Goal: Task Accomplishment & Management: Manage account settings

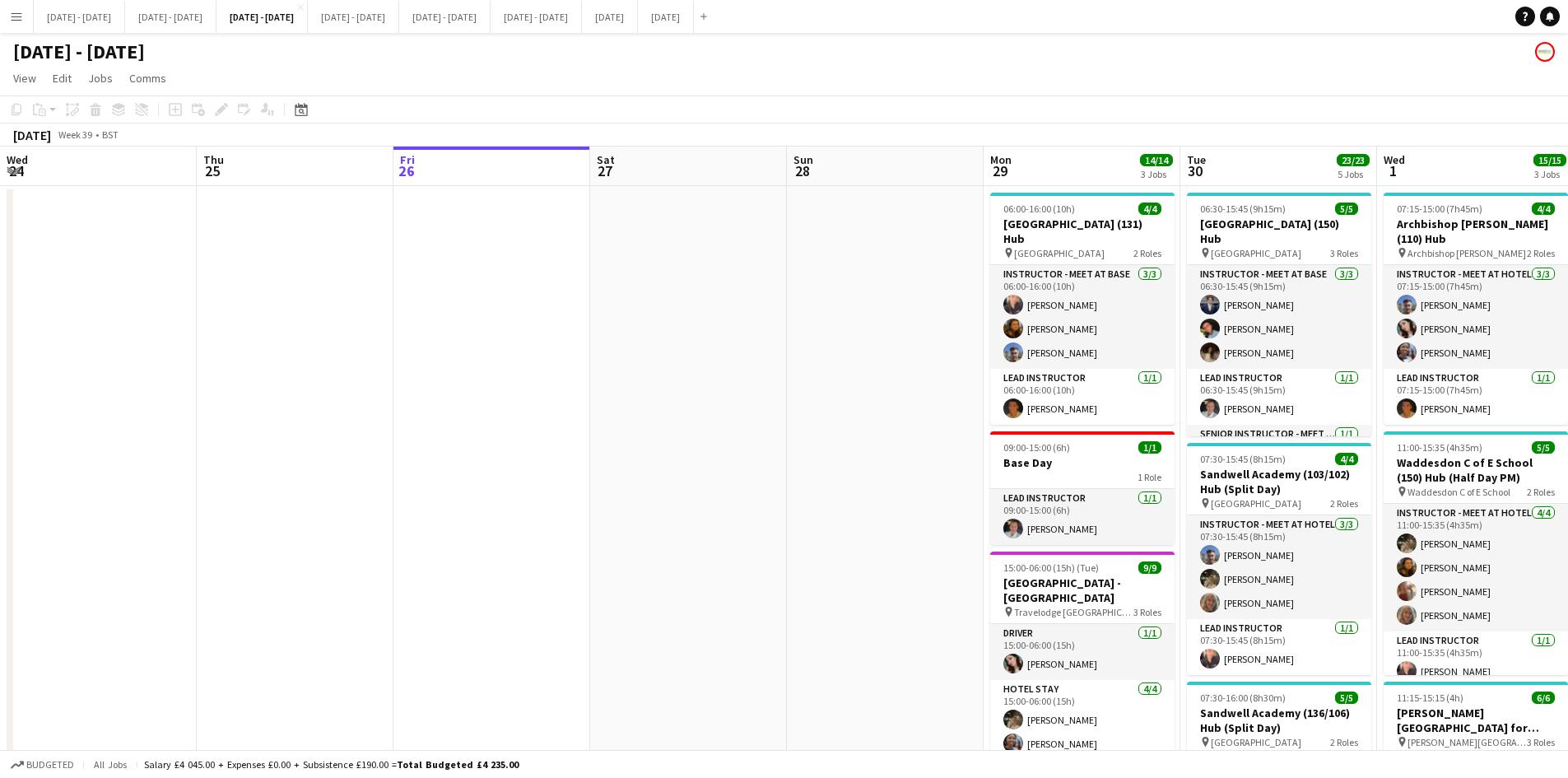
scroll to position [0, 566]
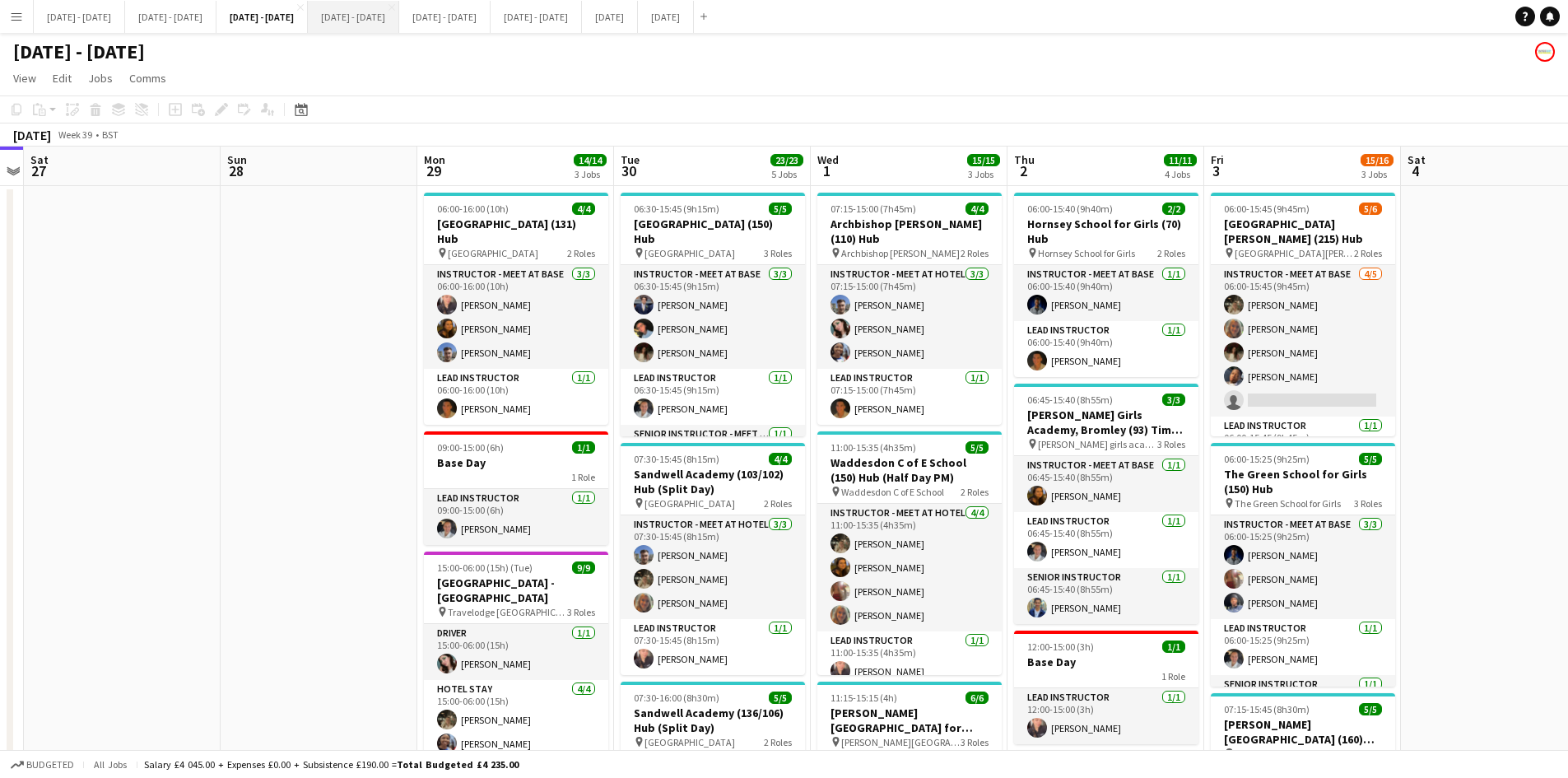
click at [399, 18] on button "[DATE] - [DATE] Close" at bounding box center [353, 17] width 91 height 32
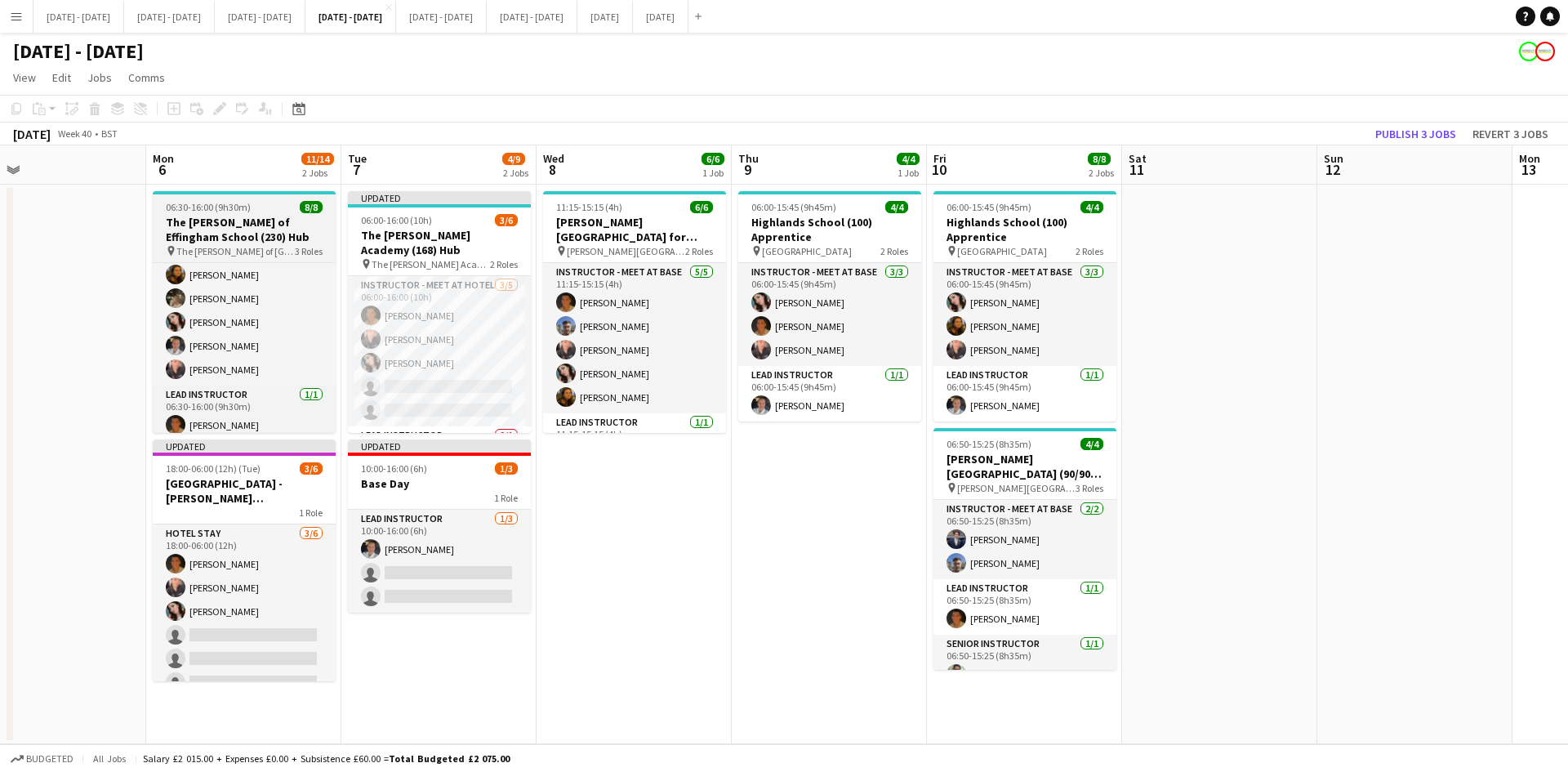
scroll to position [42, 0]
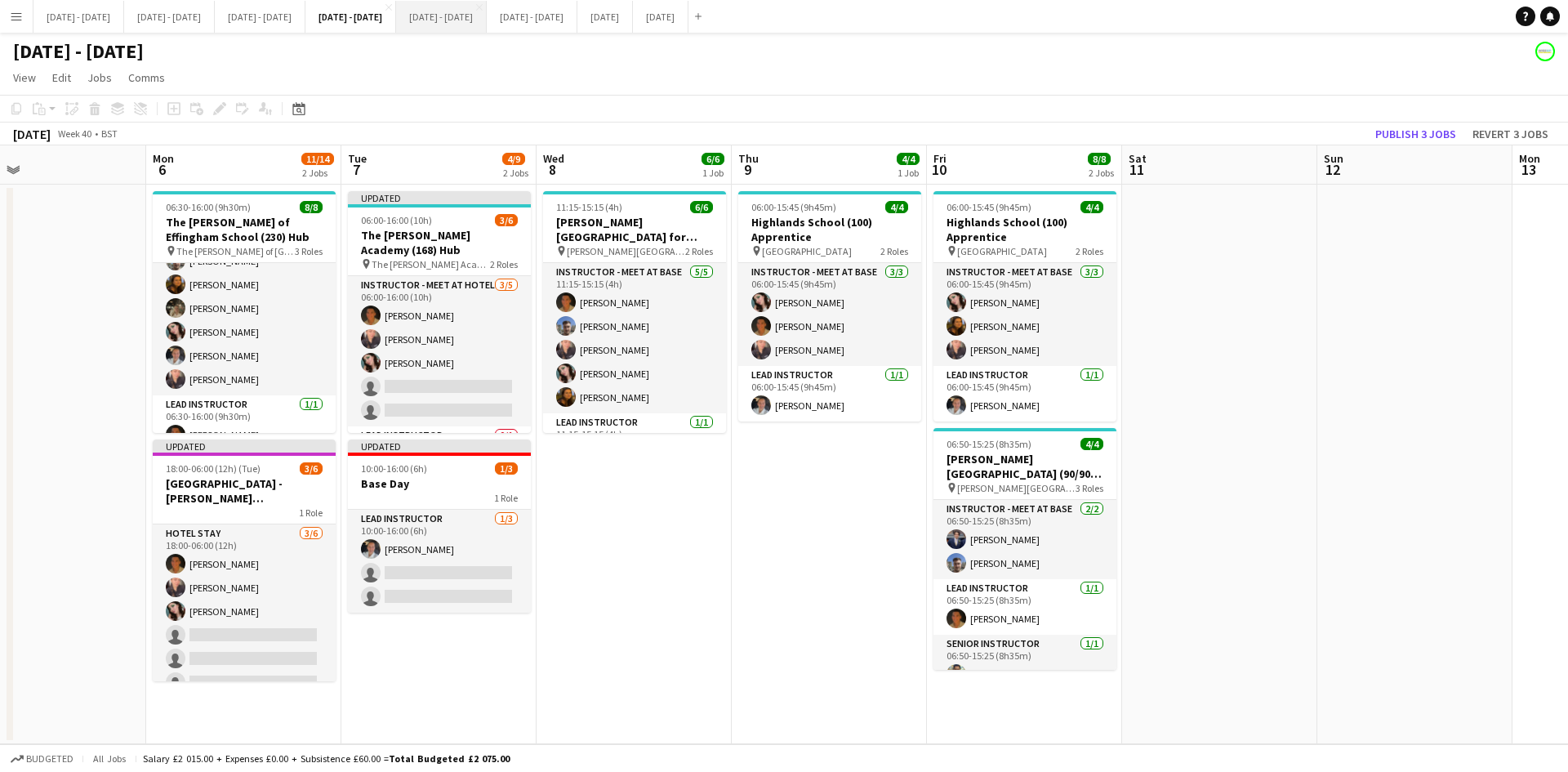
click at [487, 18] on button "[DATE] - [DATE] Close" at bounding box center [441, 17] width 91 height 32
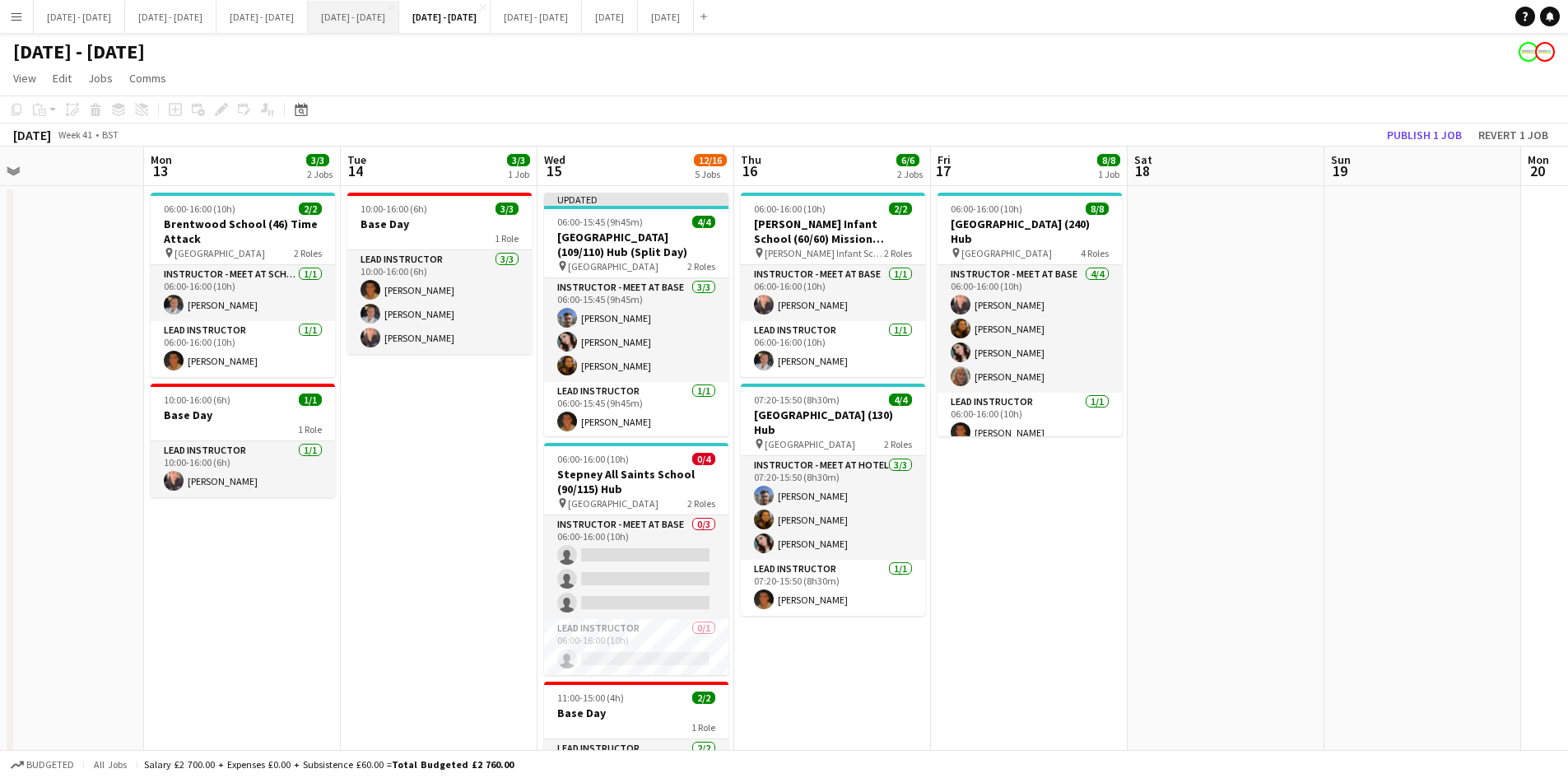
click at [399, 18] on button "[DATE] - [DATE] Close" at bounding box center [353, 17] width 91 height 32
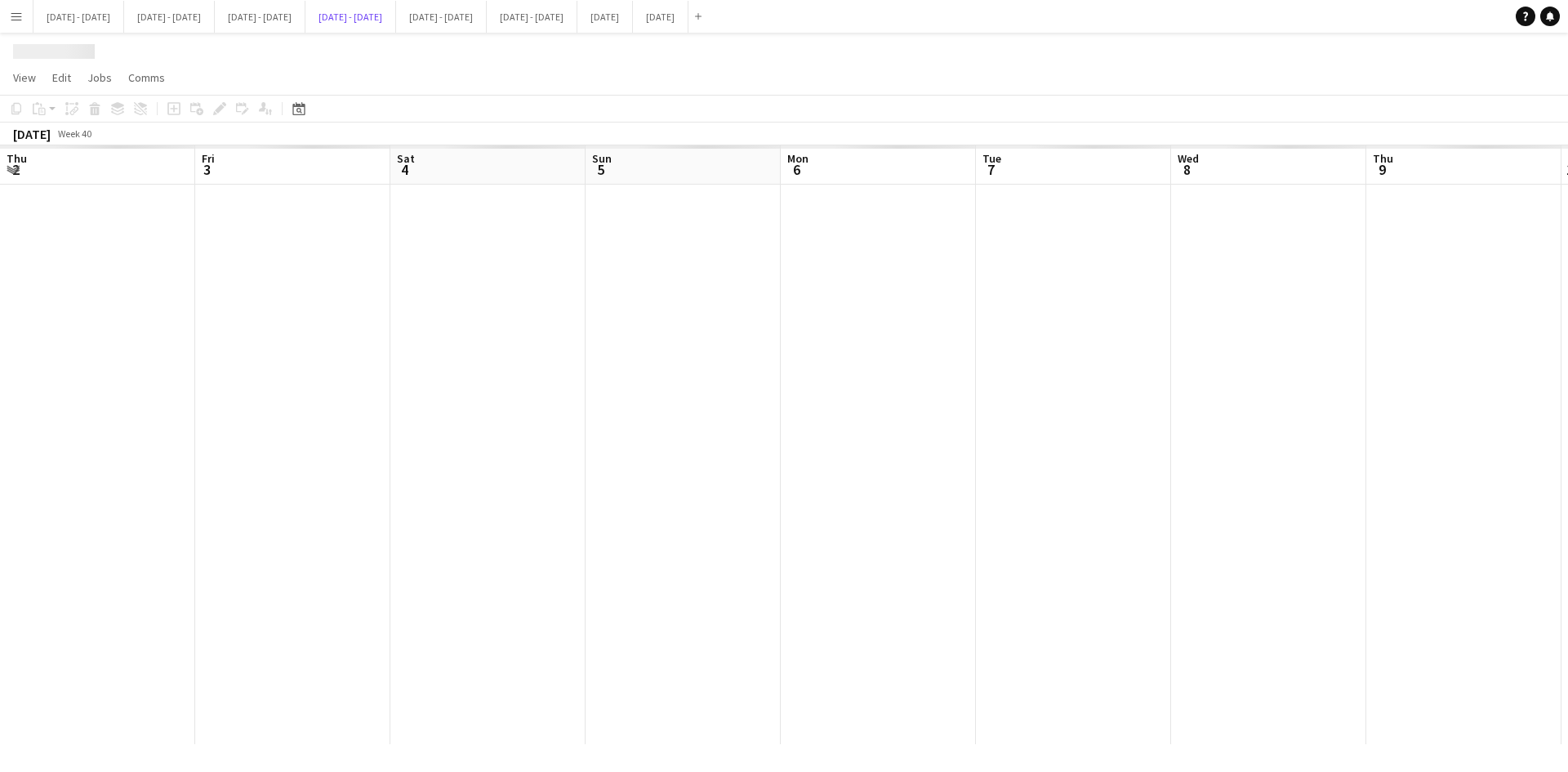
scroll to position [0, 635]
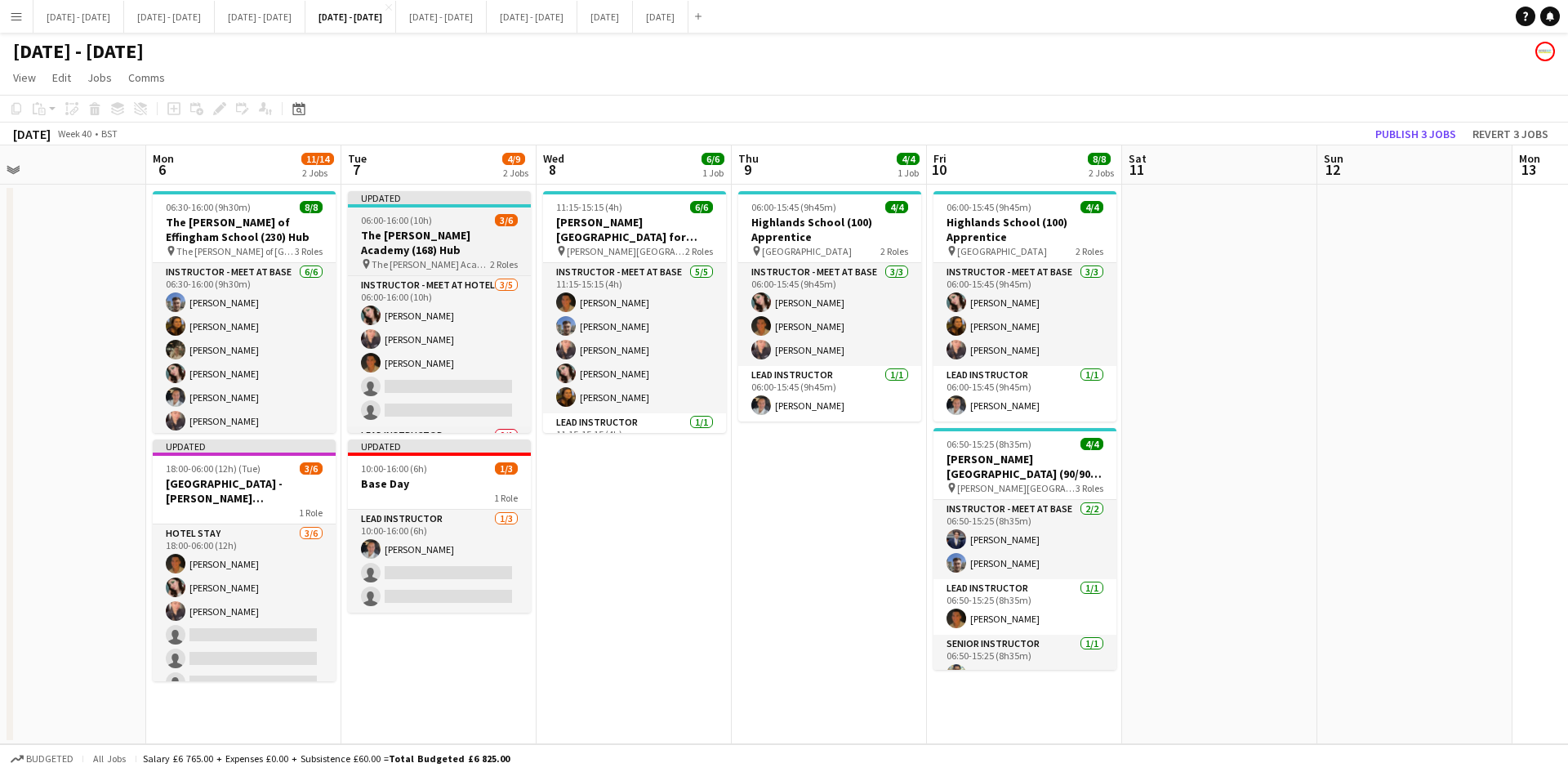
click at [452, 220] on div "06:00-16:00 (10h) 3/6" at bounding box center [439, 220] width 183 height 13
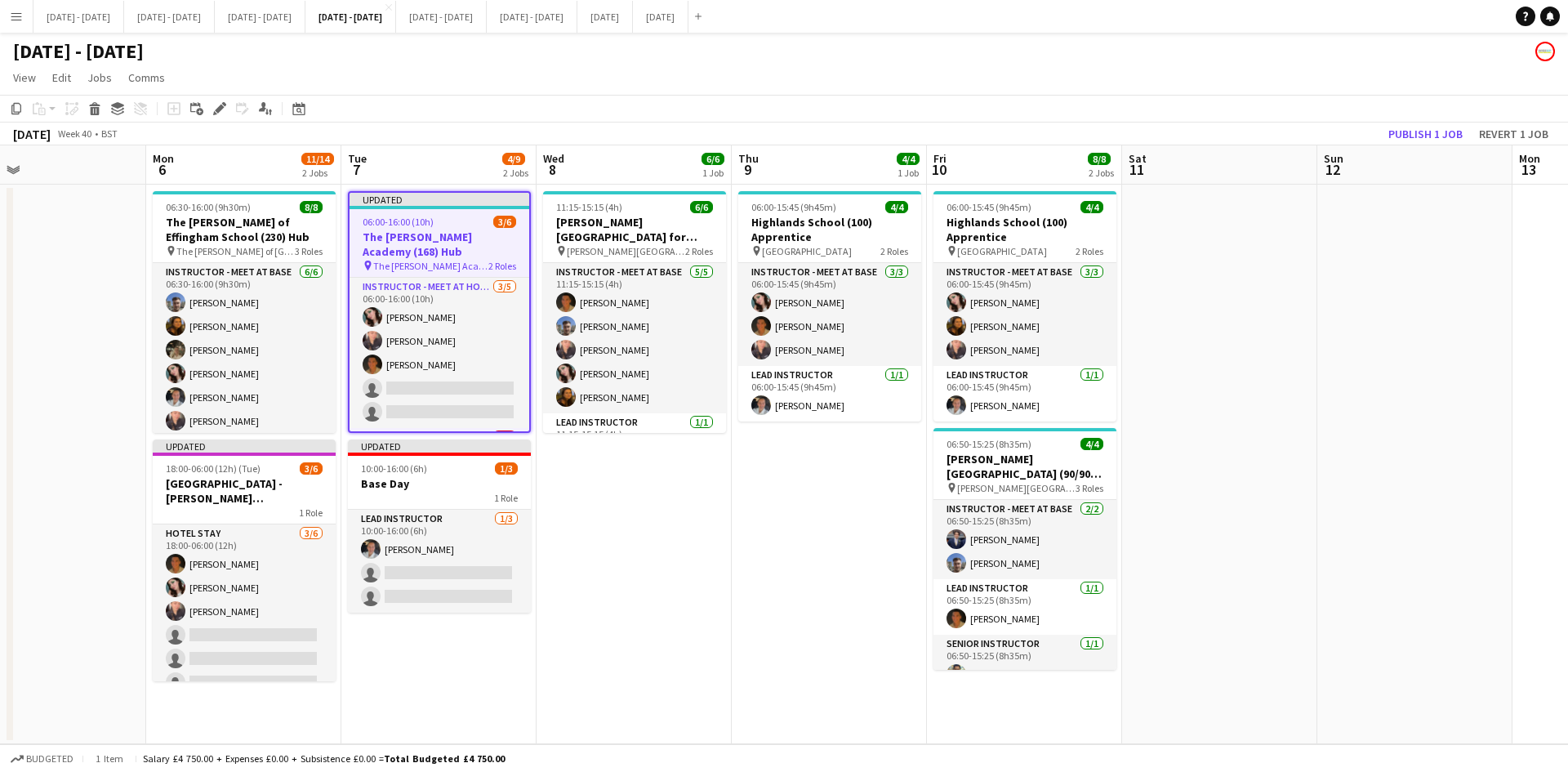
click at [452, 220] on div "06:00-16:00 (10h) 3/6" at bounding box center [439, 221] width 179 height 13
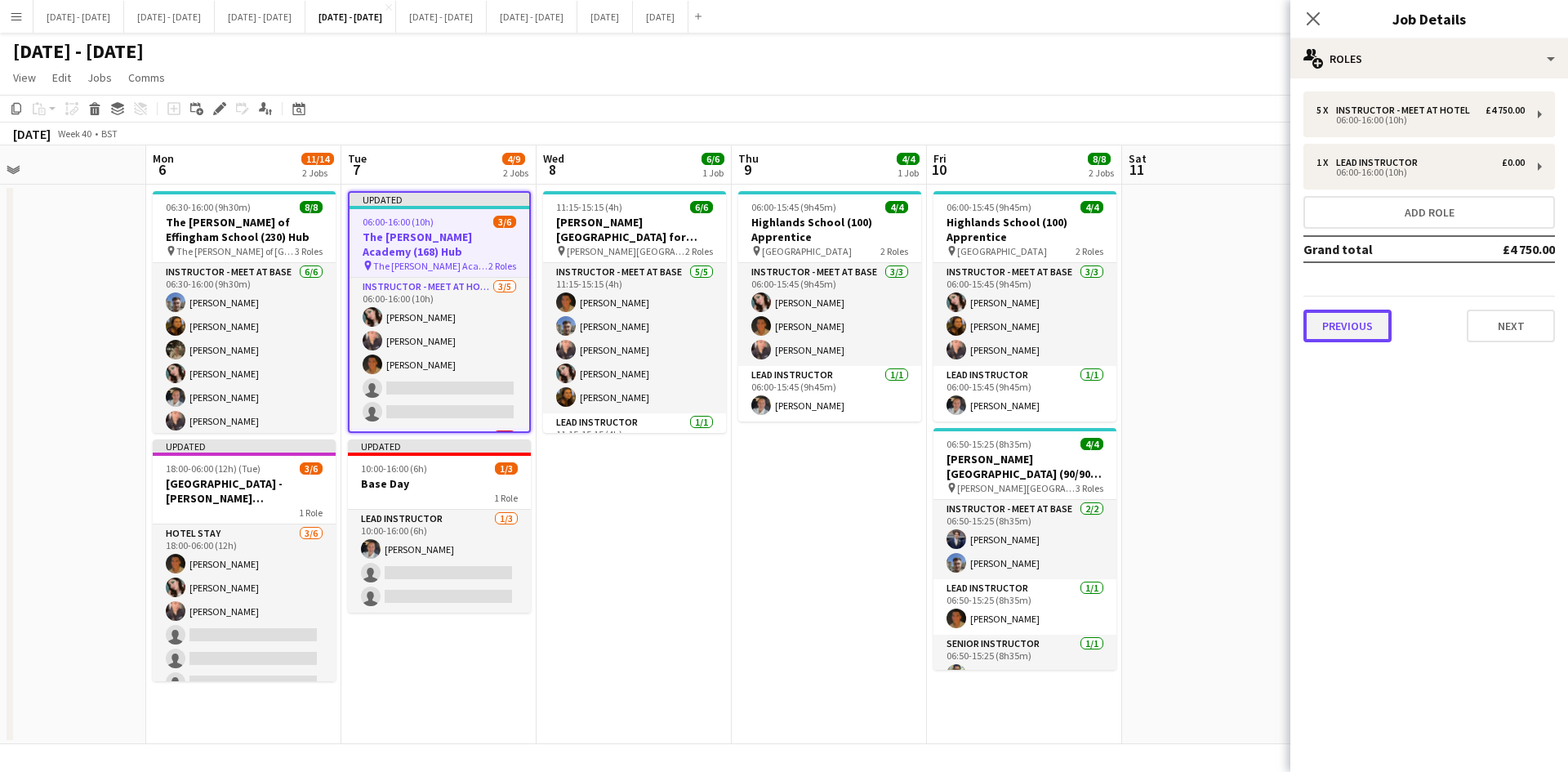
click at [1370, 320] on button "Previous" at bounding box center [1347, 325] width 88 height 33
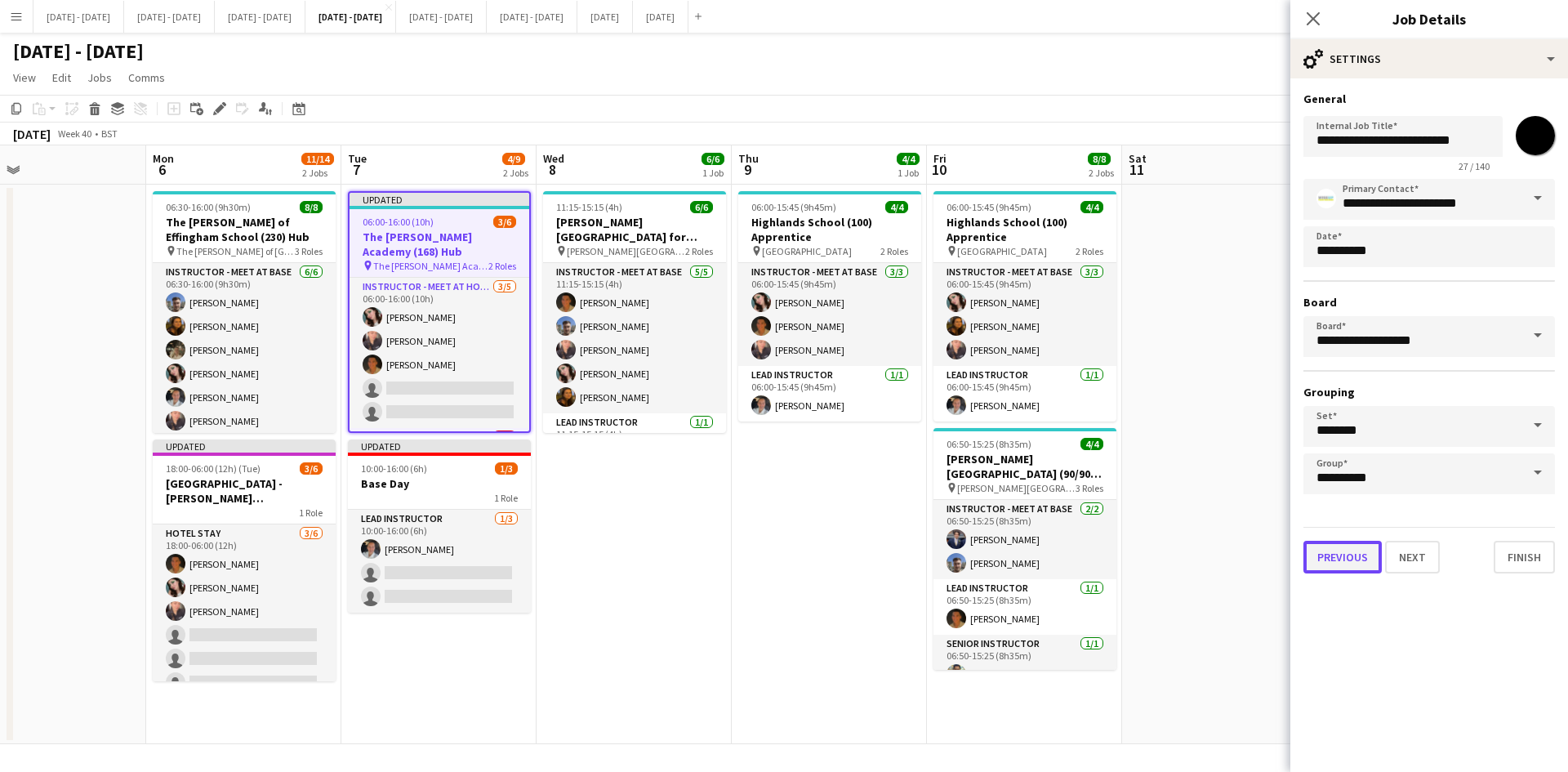
click at [1358, 557] on button "Previous" at bounding box center [1343, 557] width 79 height 33
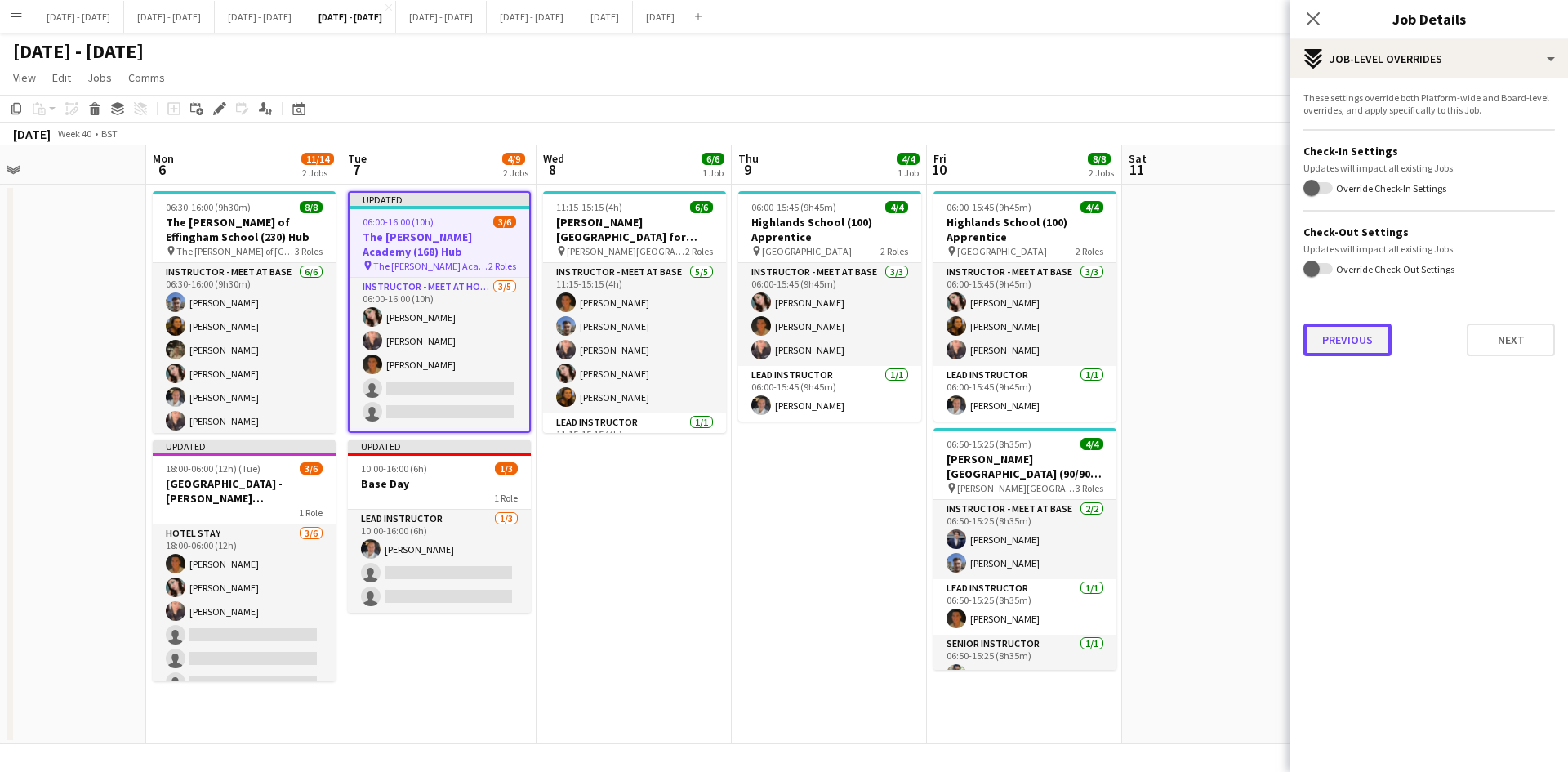
click at [1338, 348] on button "Previous" at bounding box center [1347, 339] width 88 height 33
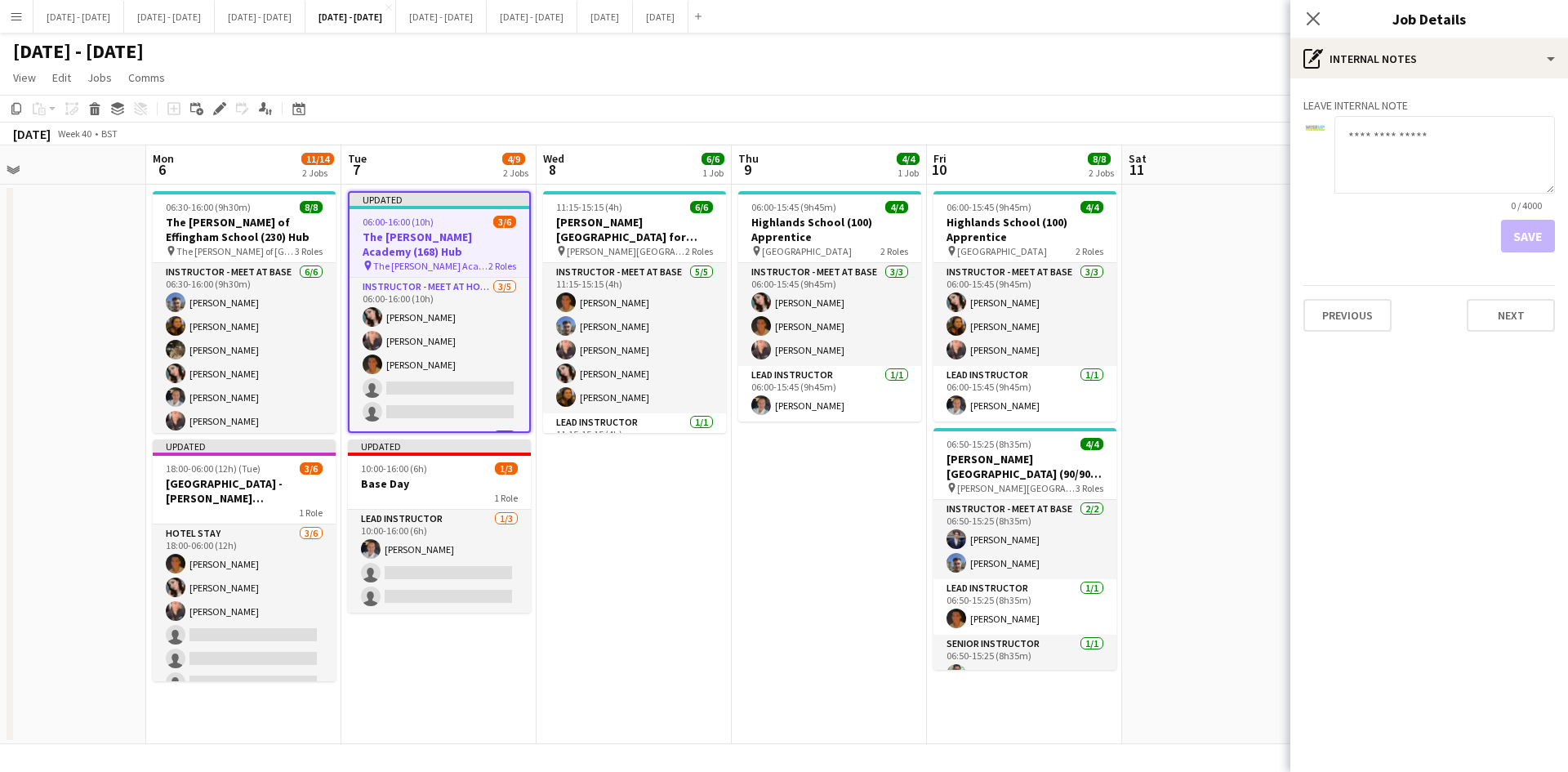
click at [1378, 153] on textarea at bounding box center [1445, 154] width 221 height 78
type textarea "**********"
click at [1548, 236] on button "Save" at bounding box center [1529, 236] width 54 height 33
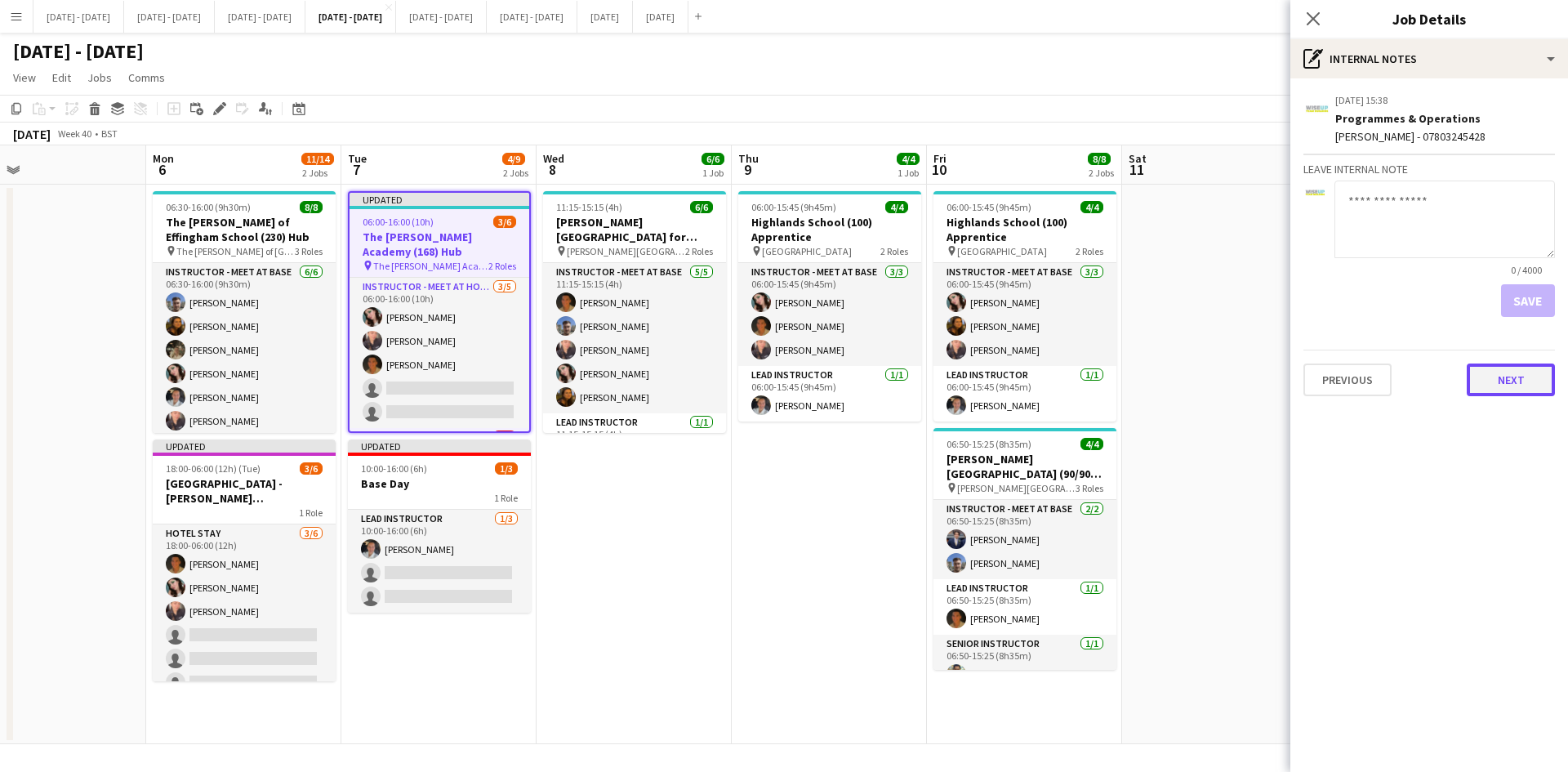
click at [1505, 384] on button "Next" at bounding box center [1511, 380] width 88 height 33
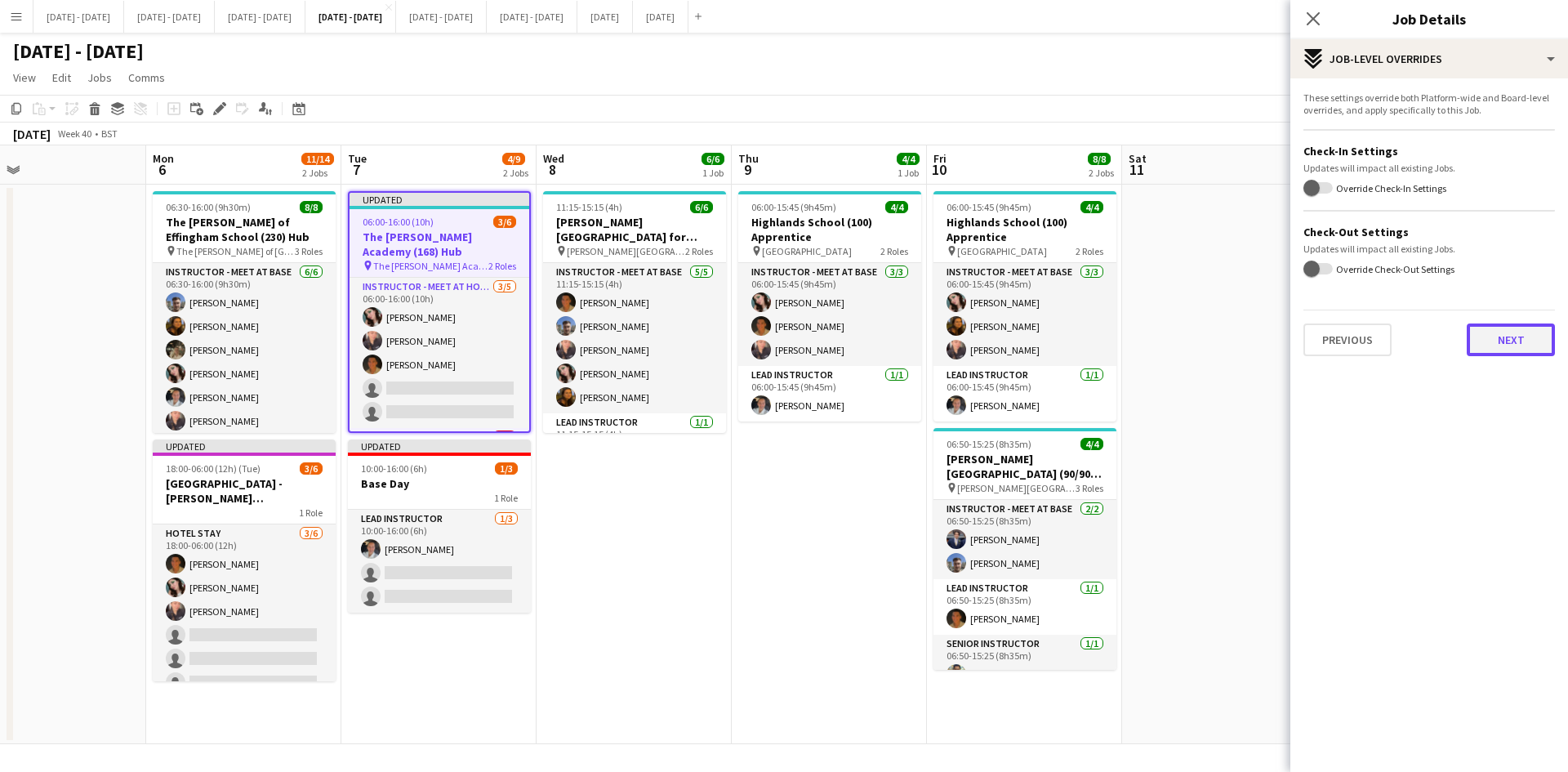
click at [1494, 331] on button "Next" at bounding box center [1511, 339] width 88 height 33
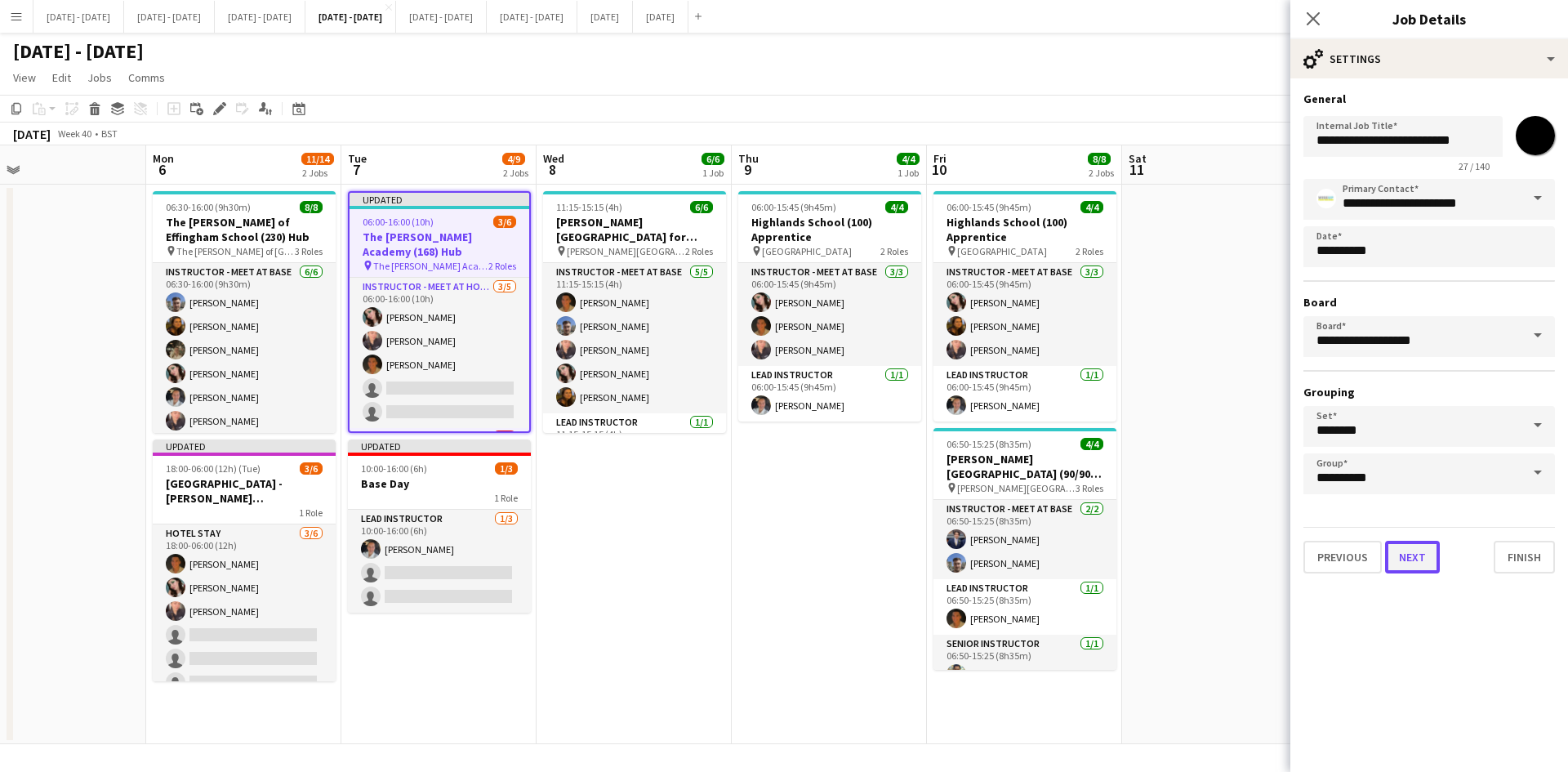
click at [1414, 556] on button "Next" at bounding box center [1412, 557] width 55 height 33
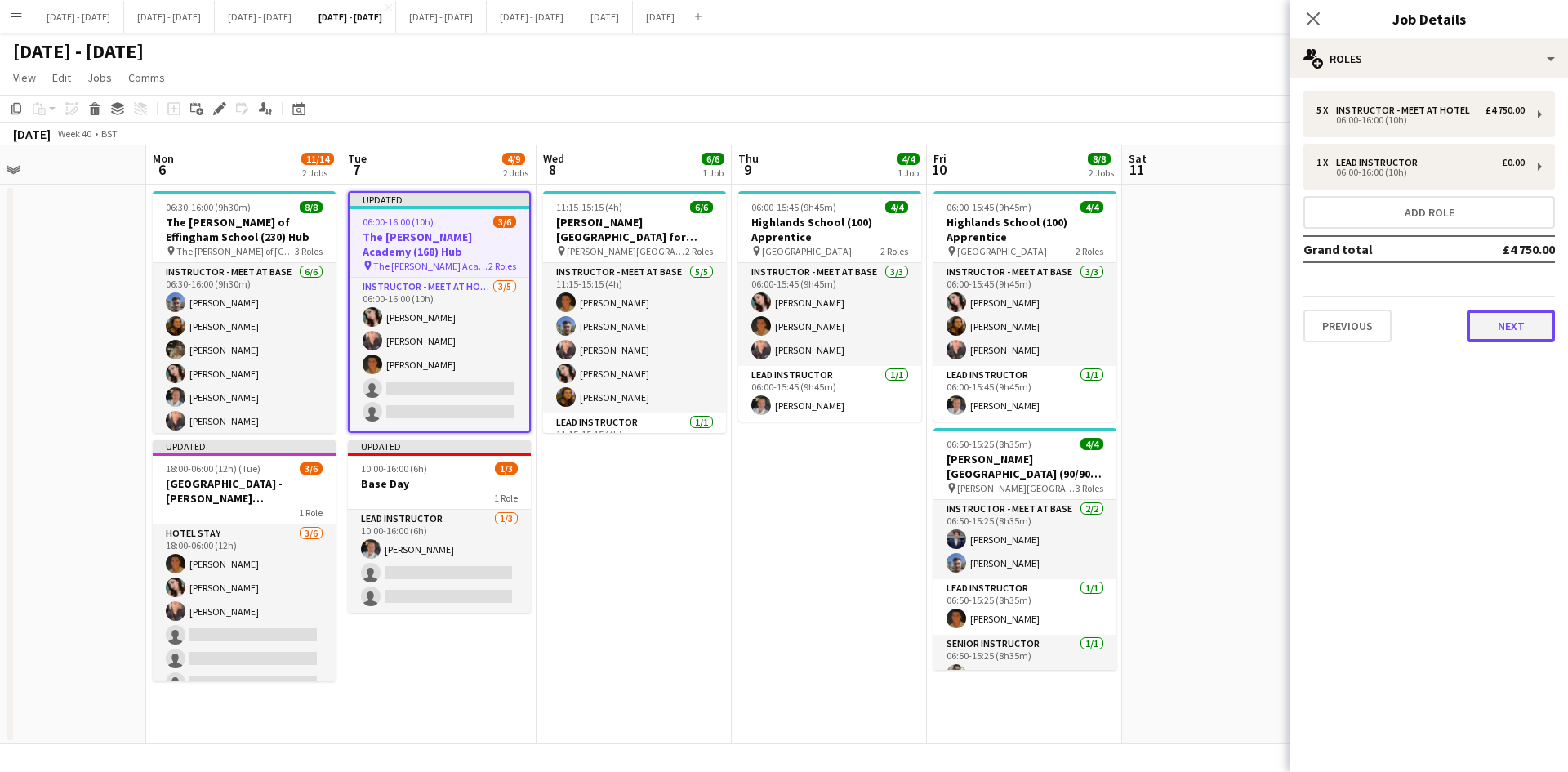
click at [1491, 326] on button "Next" at bounding box center [1511, 325] width 88 height 33
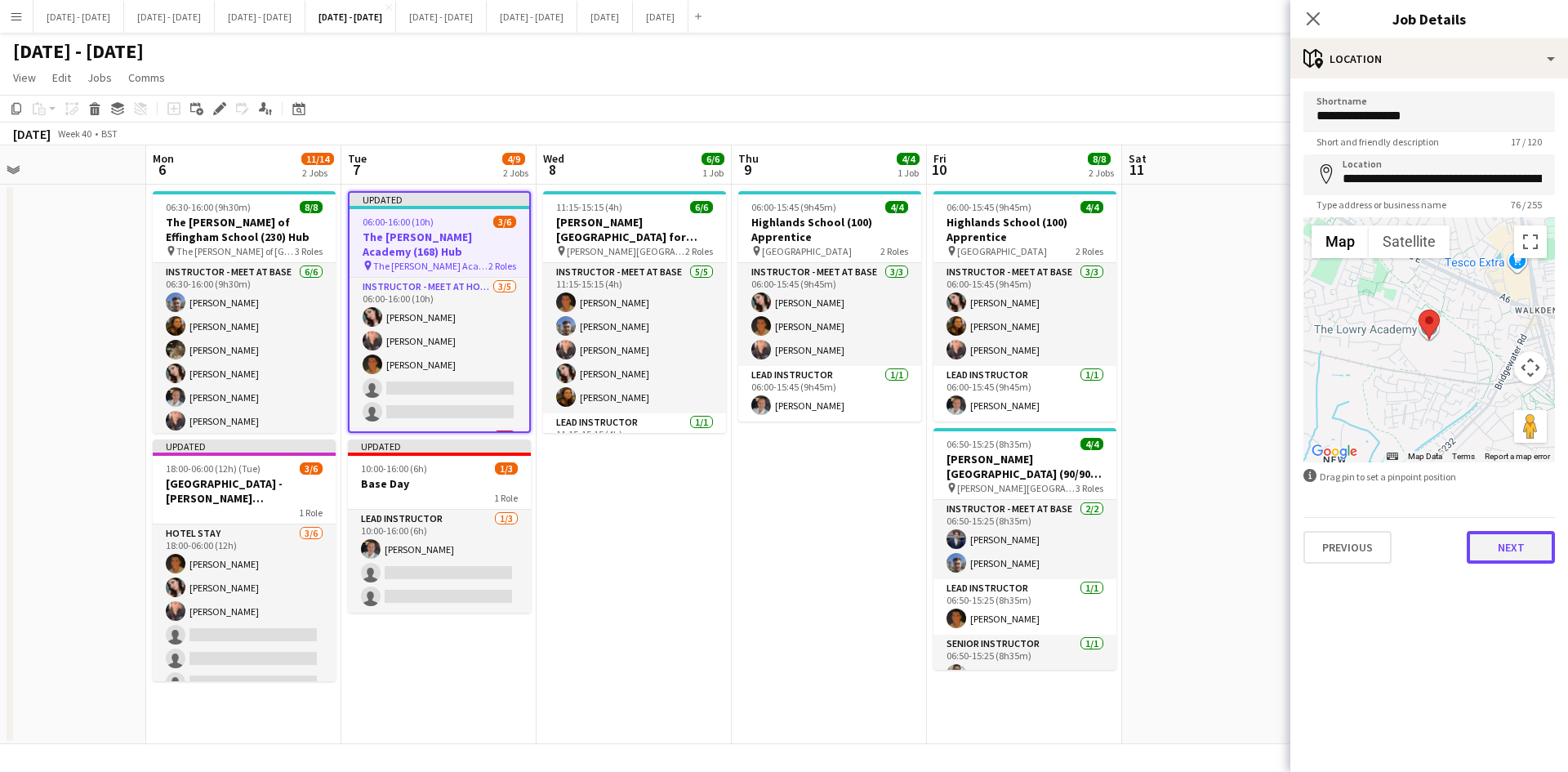
click at [1503, 553] on button "Next" at bounding box center [1511, 547] width 88 height 33
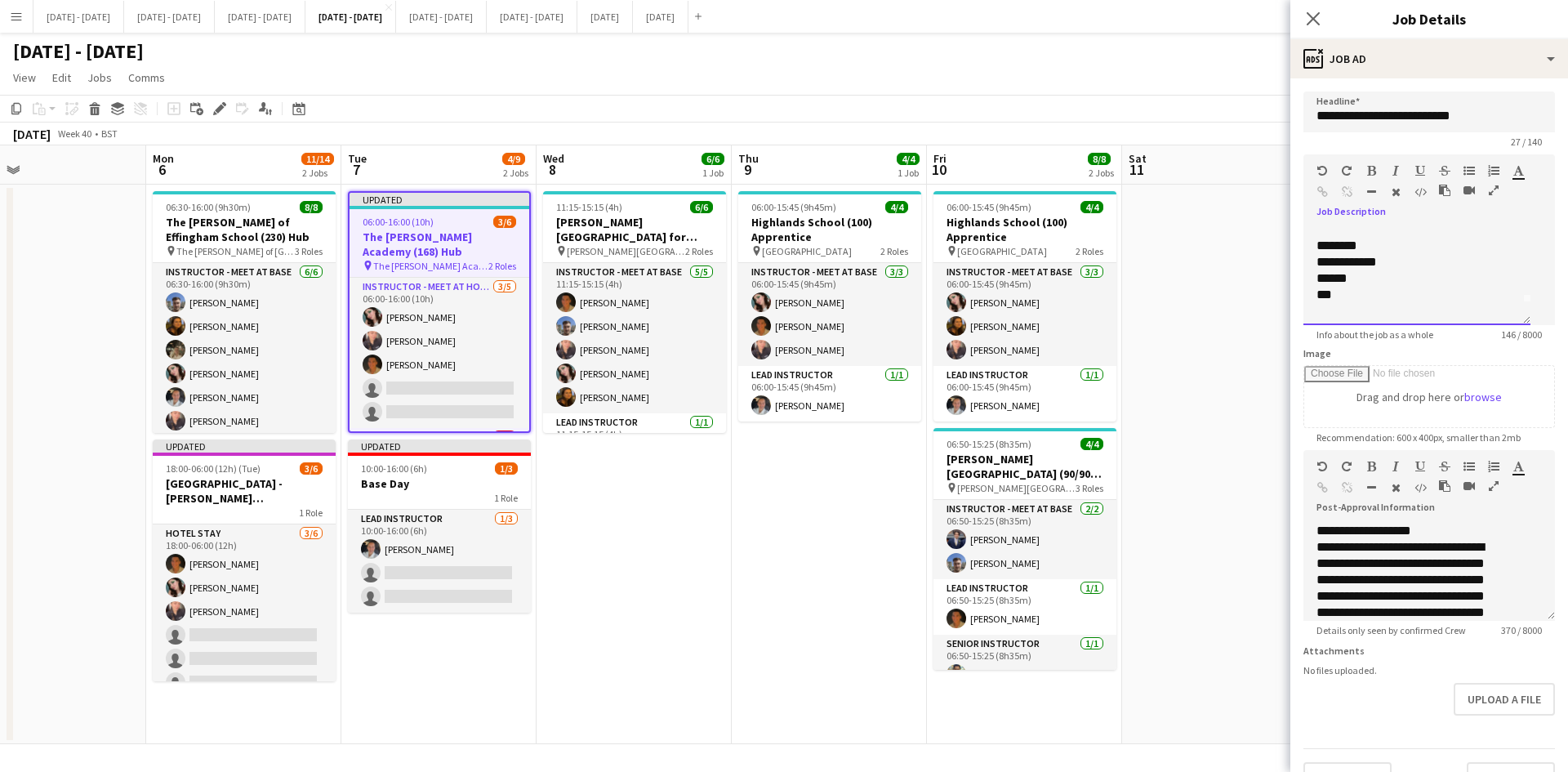
scroll to position [33, 0]
click at [1363, 293] on div "***" at bounding box center [1410, 283] width 189 height 16
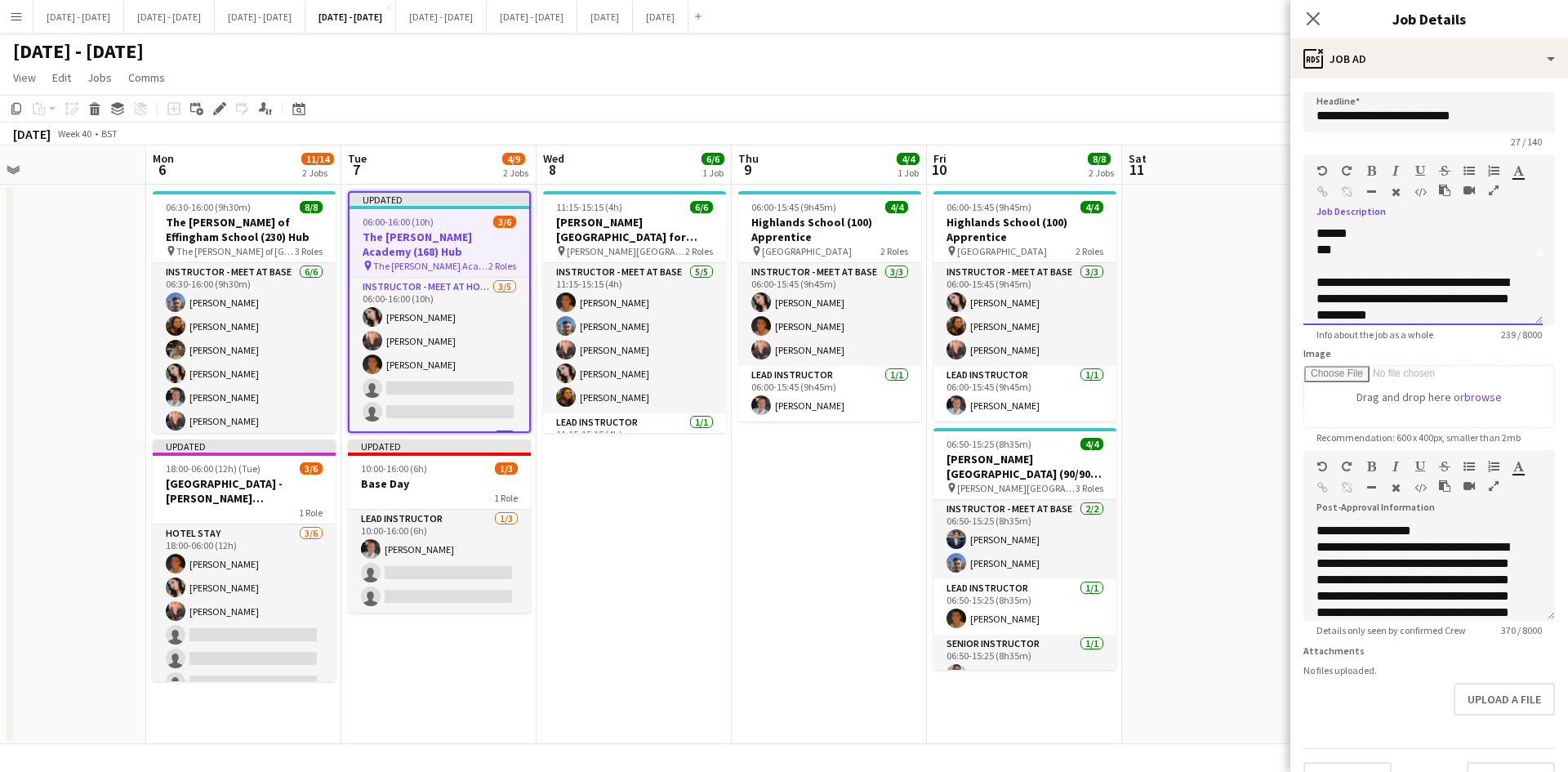
scroll to position [83, 0]
click at [1399, 271] on div "**********" at bounding box center [1417, 291] width 201 height 65
click at [1371, 163] on div "Standard Heading 1 Heading 2 Heading 3 Heading 4 Heading 5 Heading 6 Heading 7 …" at bounding box center [1430, 184] width 252 height 61
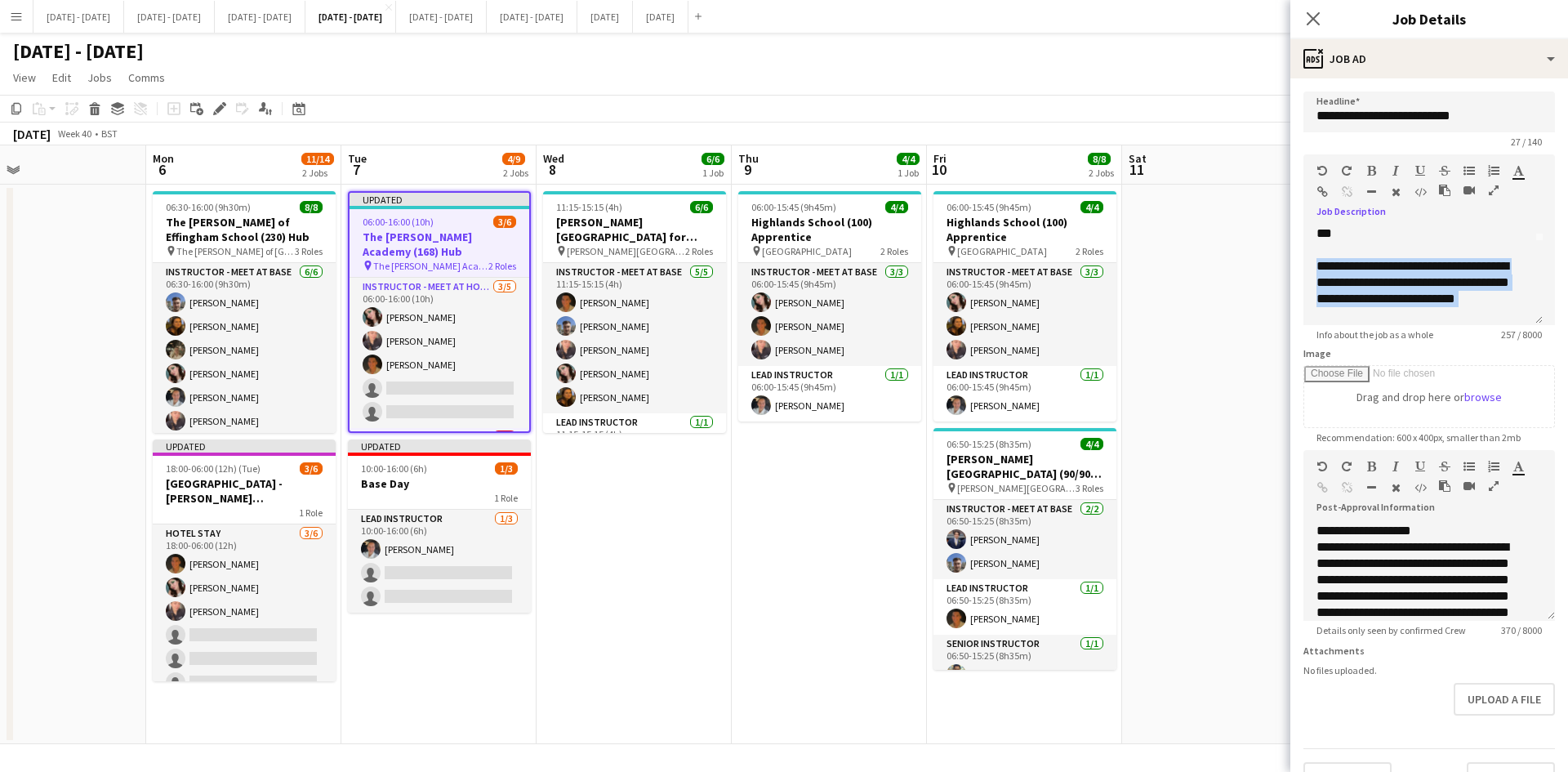
click at [1368, 172] on icon "button" at bounding box center [1372, 171] width 9 height 12
click at [1487, 316] on div "**********" at bounding box center [1417, 291] width 201 height 65
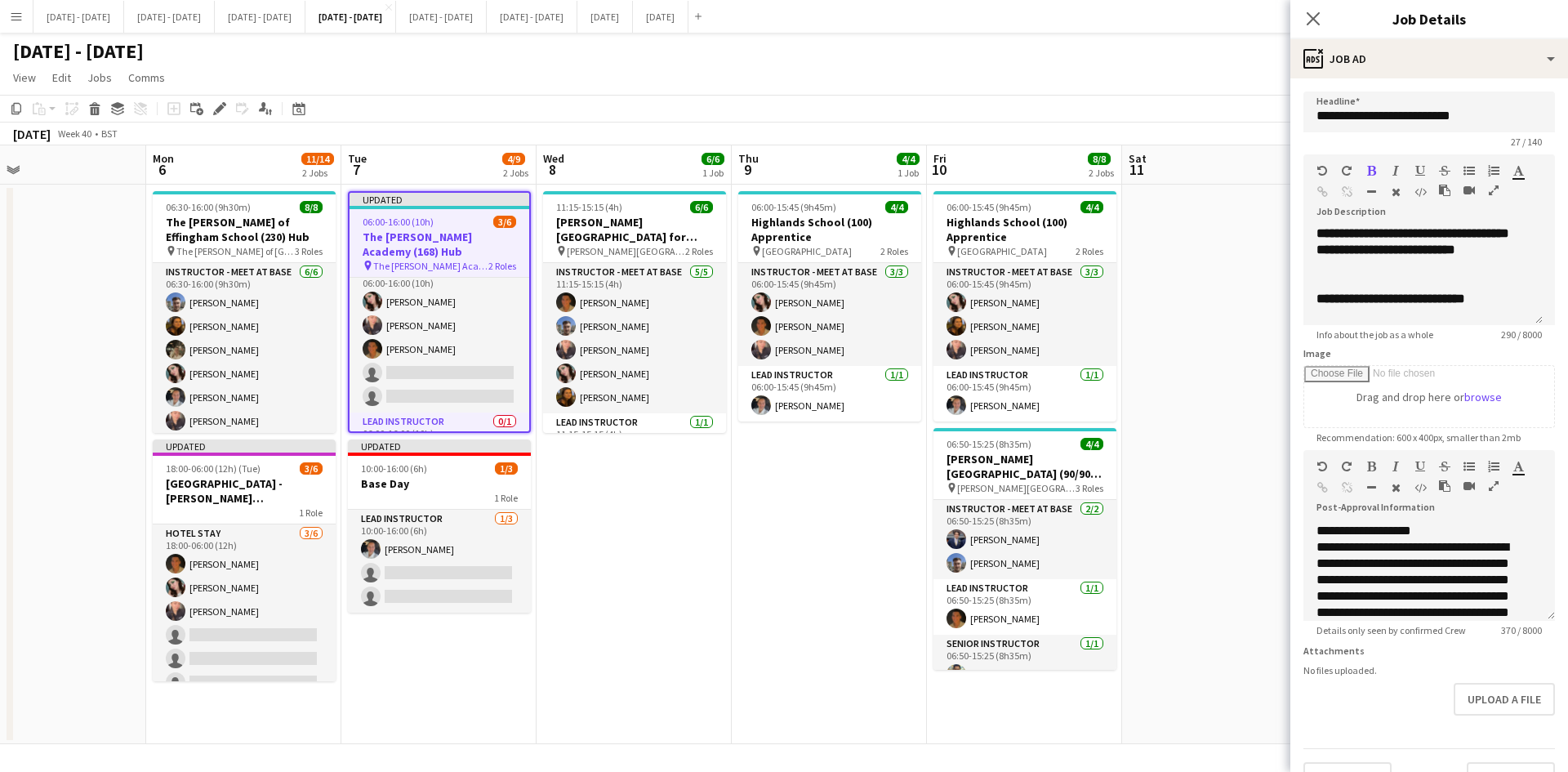
scroll to position [17, 0]
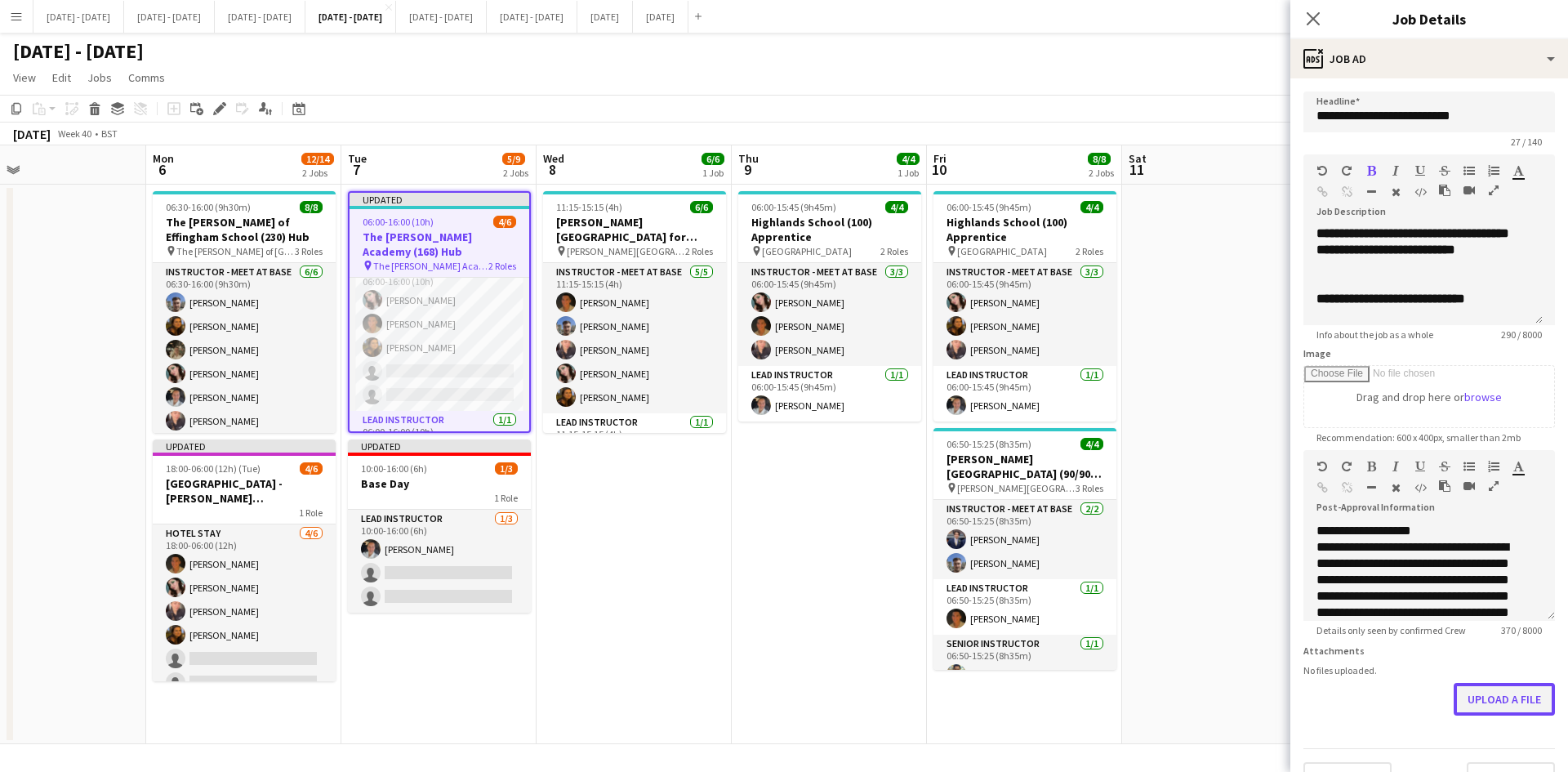
click at [1483, 703] on button "Upload a file" at bounding box center [1504, 698] width 101 height 33
click at [1308, 13] on icon at bounding box center [1313, 18] width 16 height 16
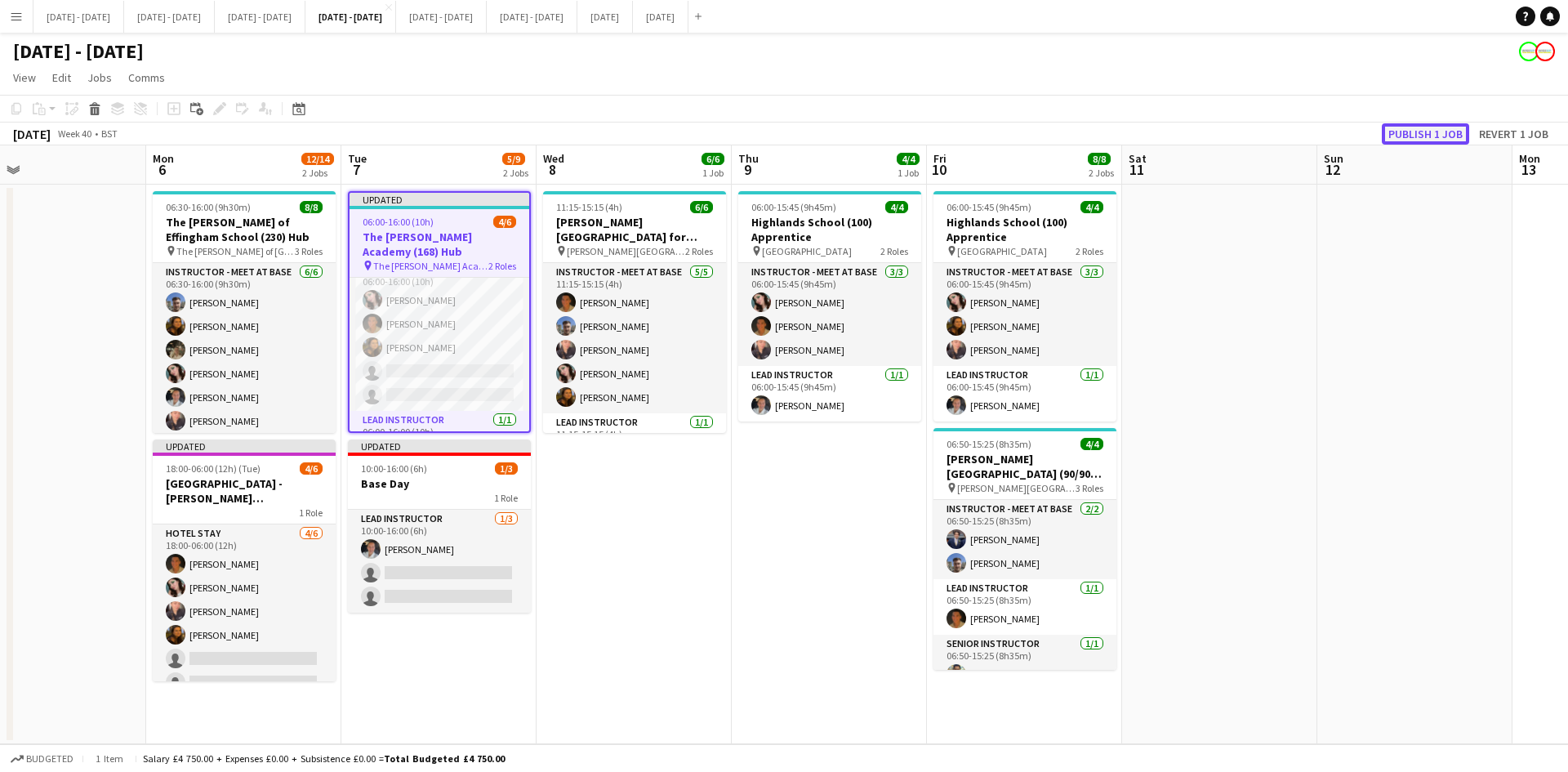
click at [1398, 133] on button "Publish 1 job" at bounding box center [1425, 133] width 87 height 21
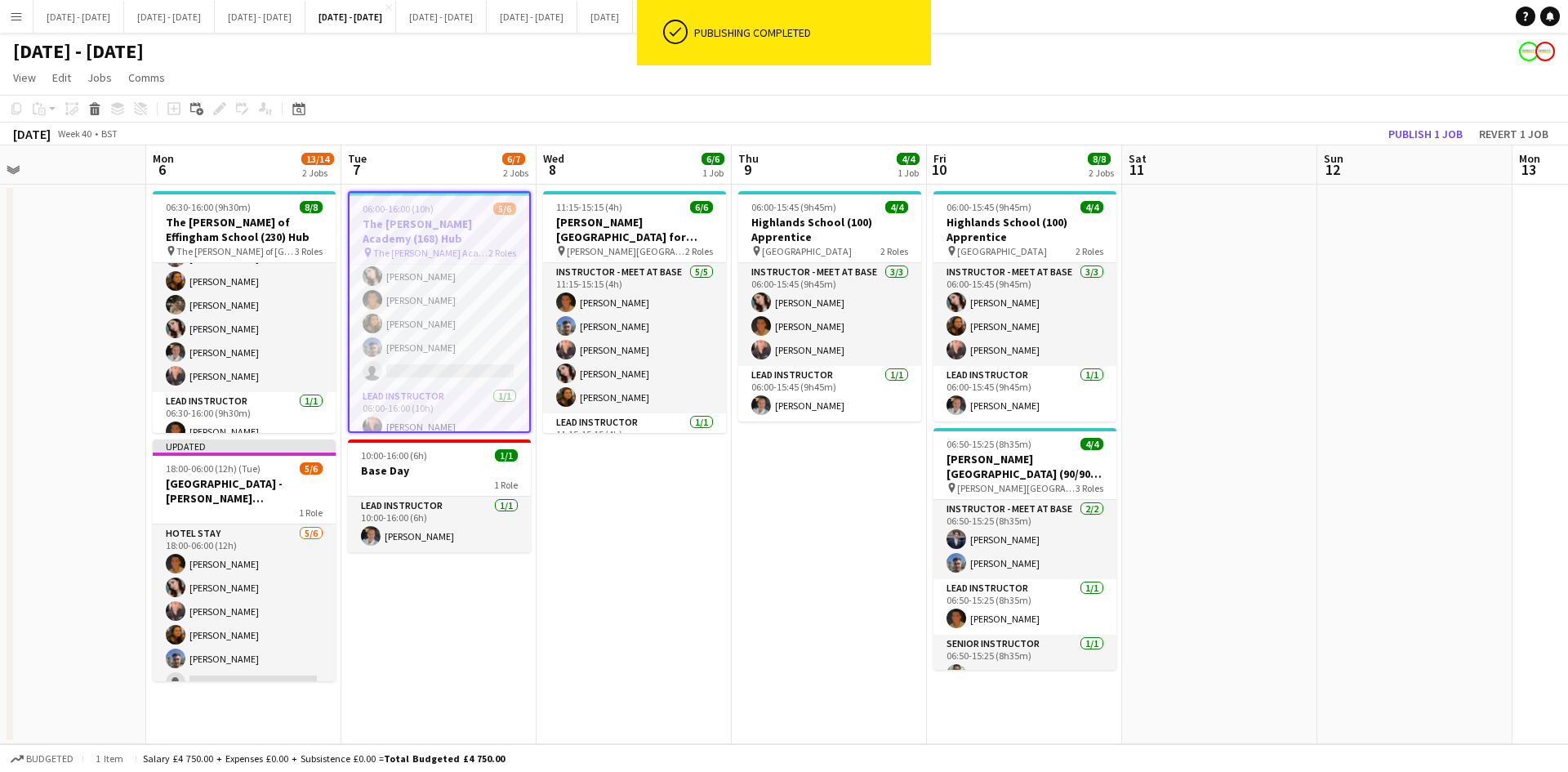
scroll to position [24, 0]
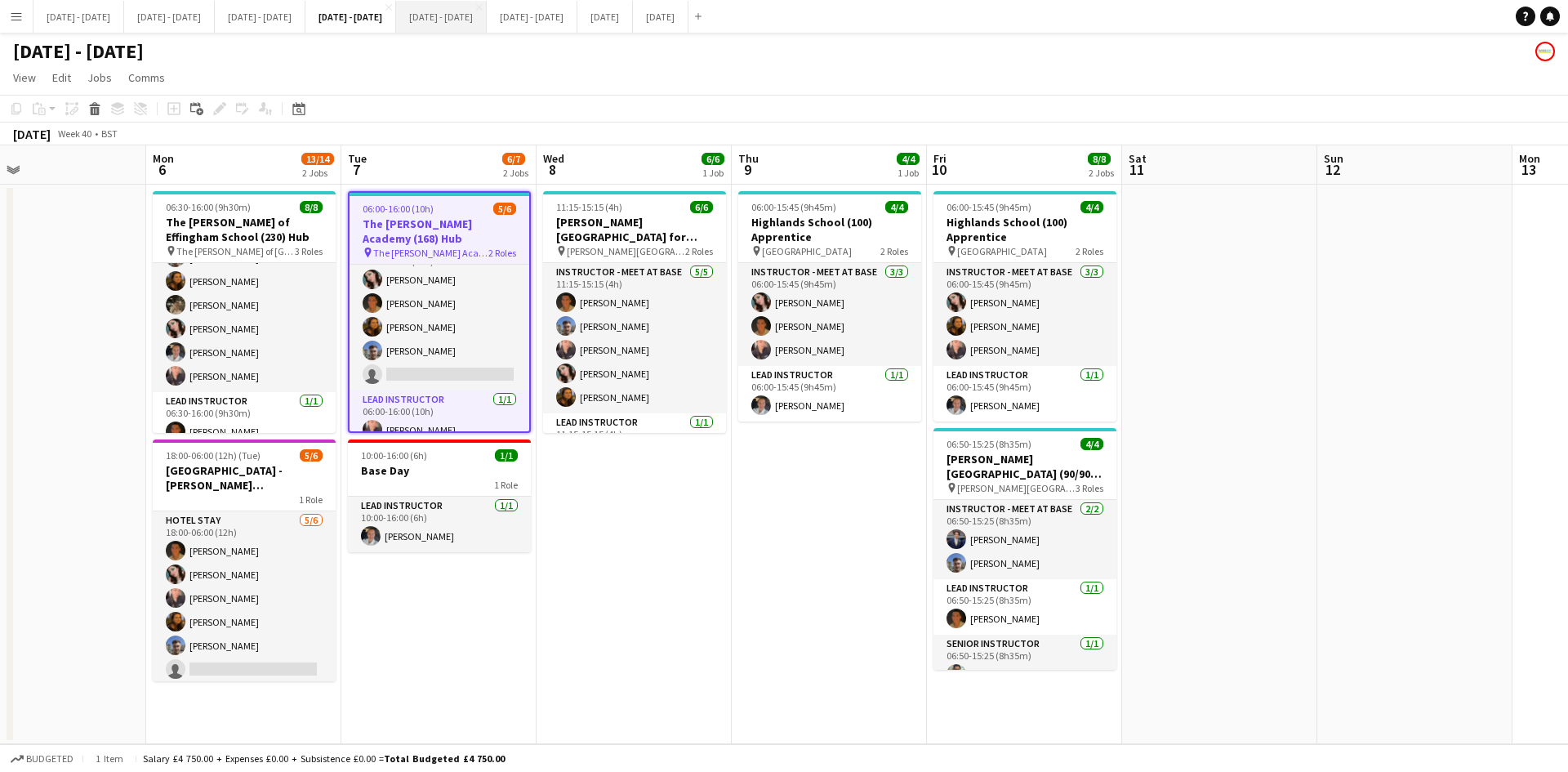
click at [487, 16] on button "[DATE] - [DATE] Close" at bounding box center [441, 17] width 91 height 32
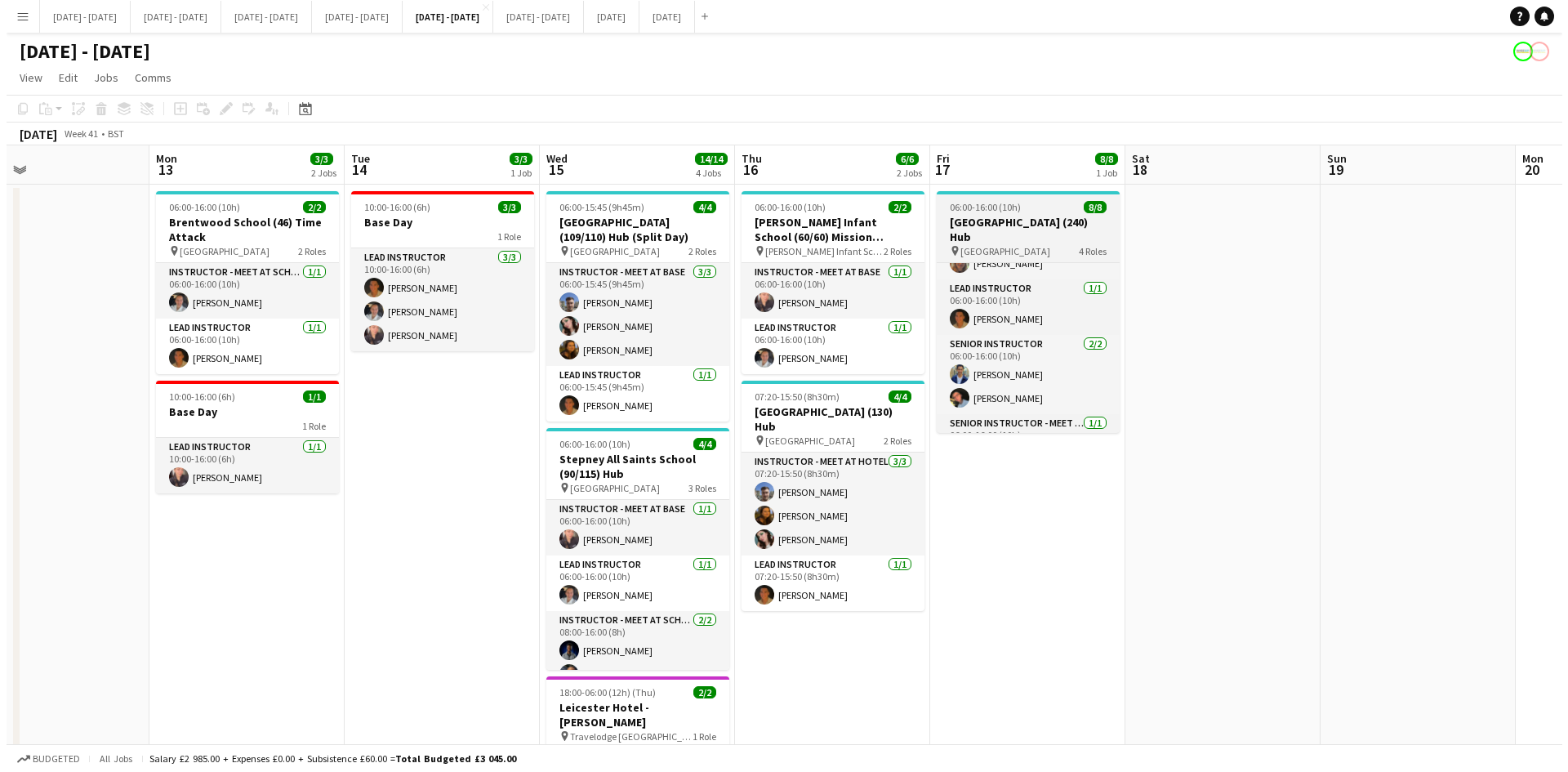
scroll to position [132, 0]
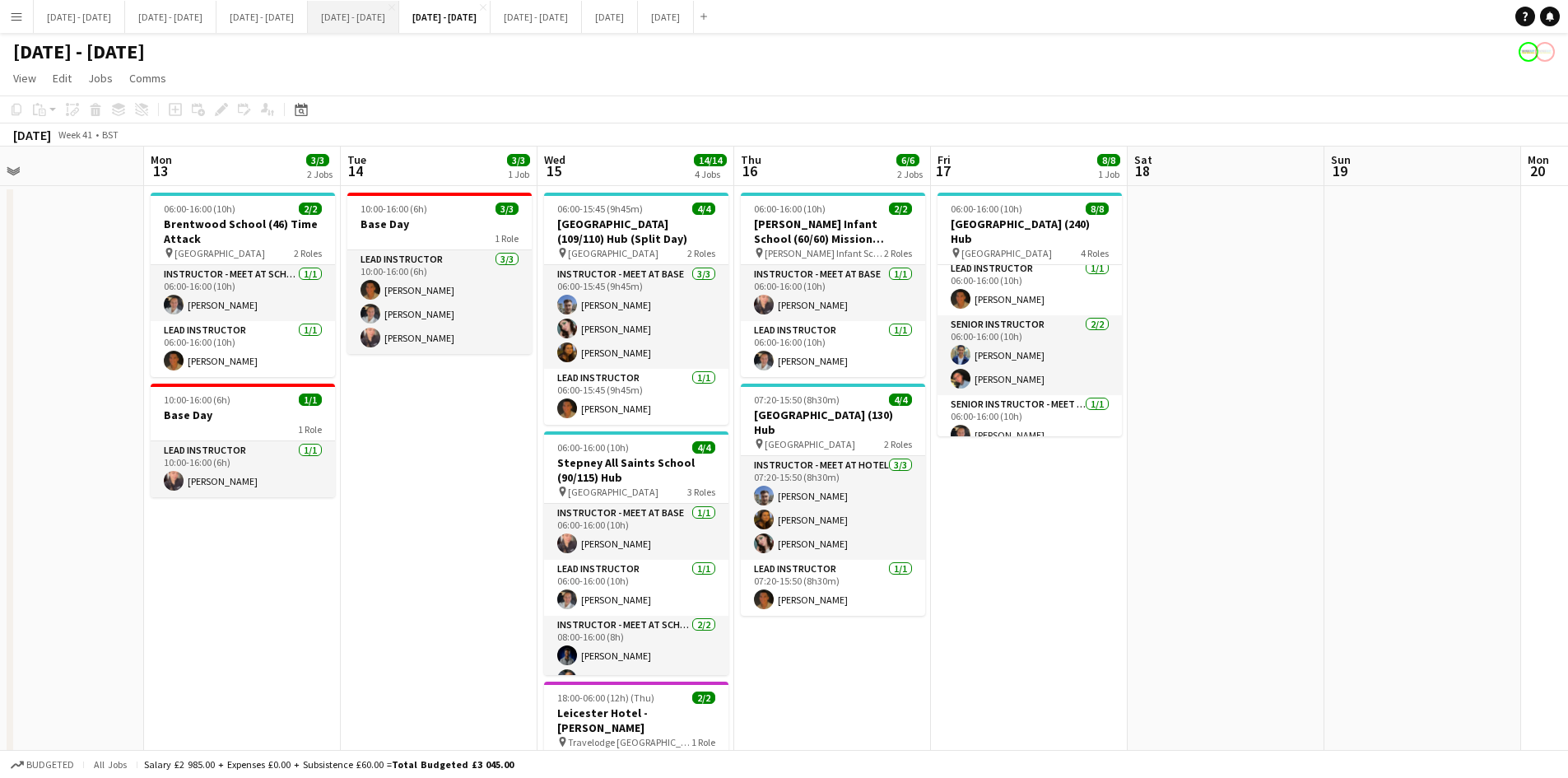
click at [399, 23] on button "[DATE] - [DATE] Close" at bounding box center [353, 17] width 91 height 32
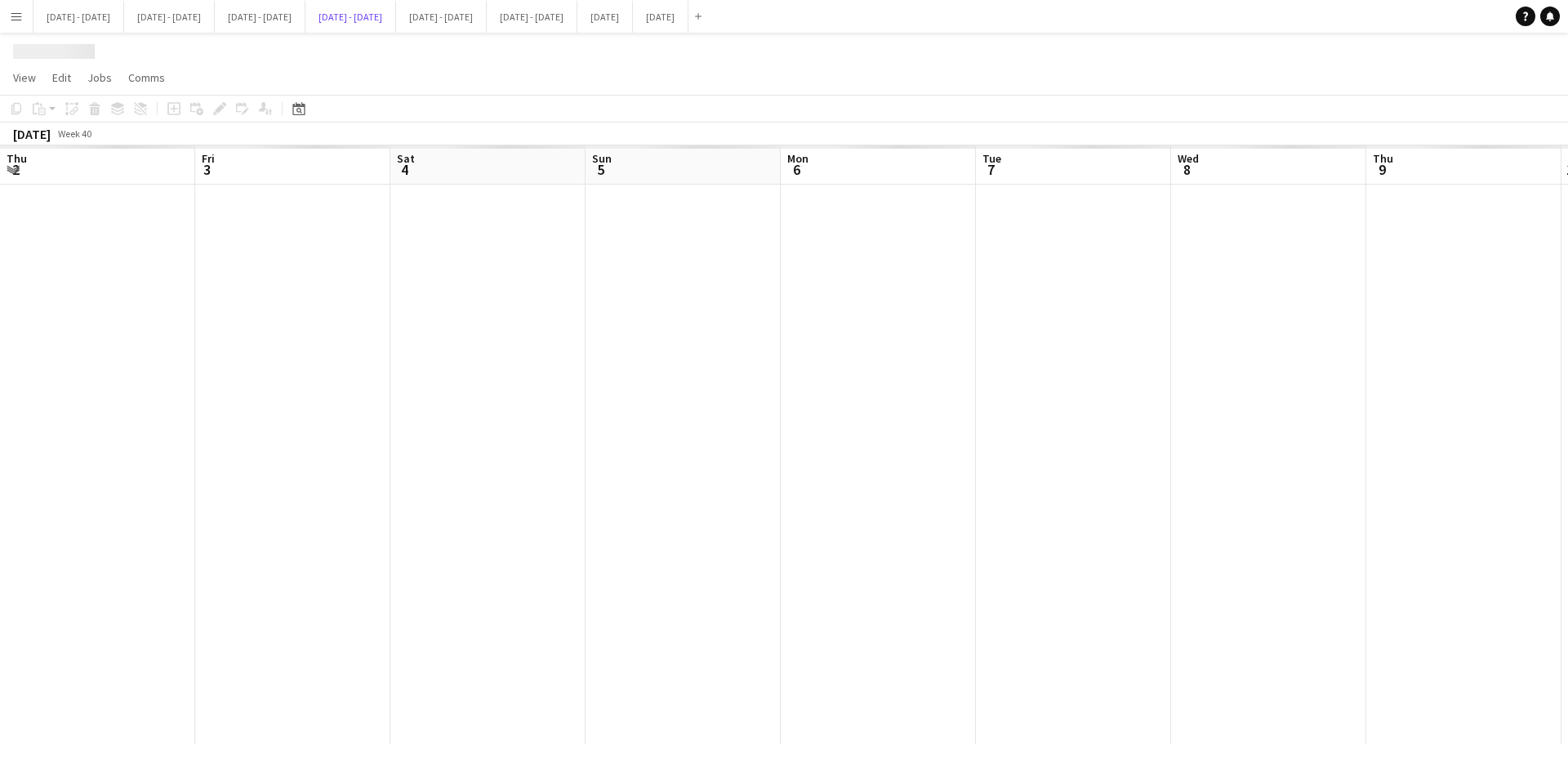
scroll to position [0, 635]
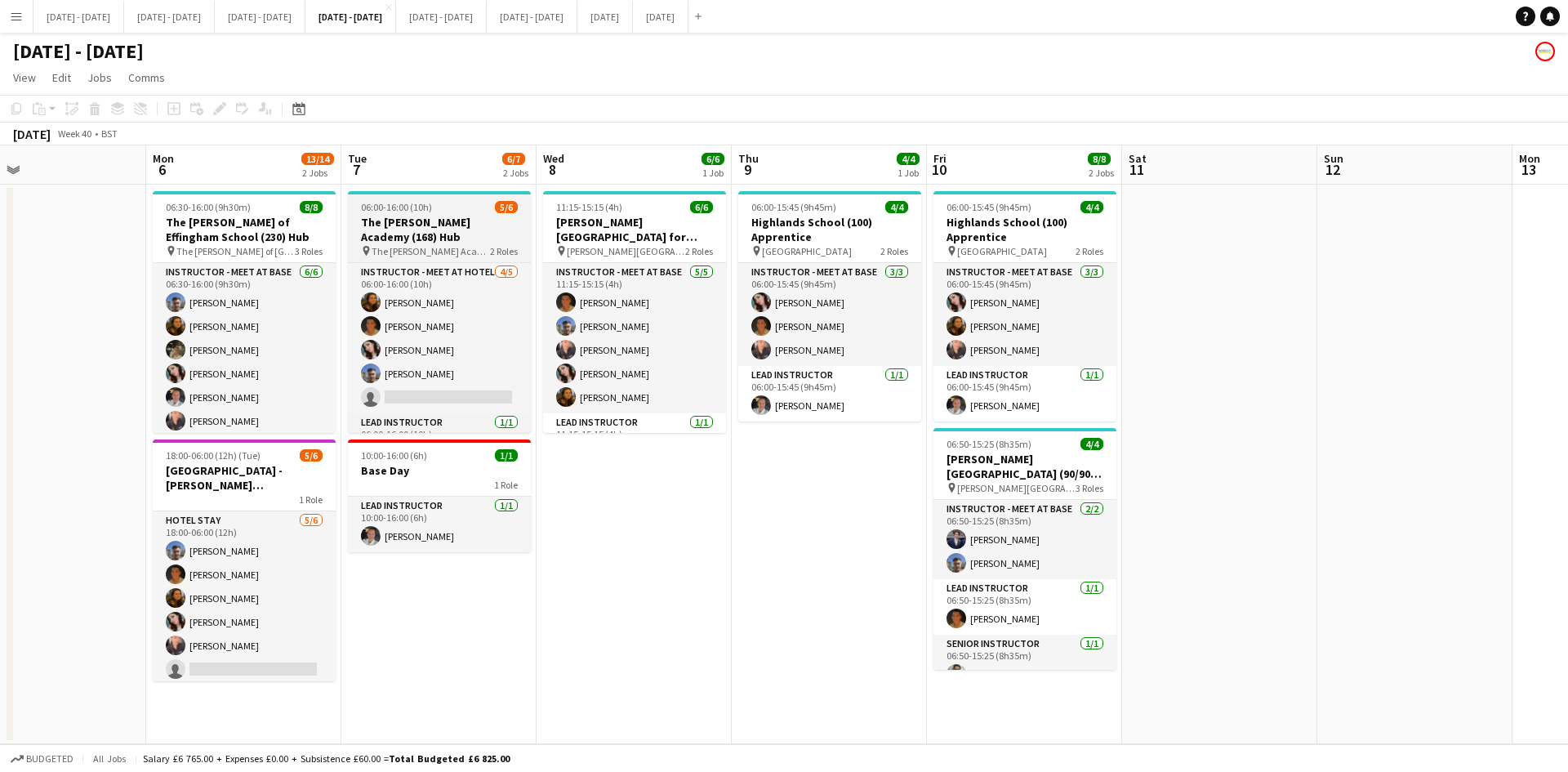
click at [448, 206] on div "06:00-16:00 (10h) 5/6" at bounding box center [439, 207] width 183 height 13
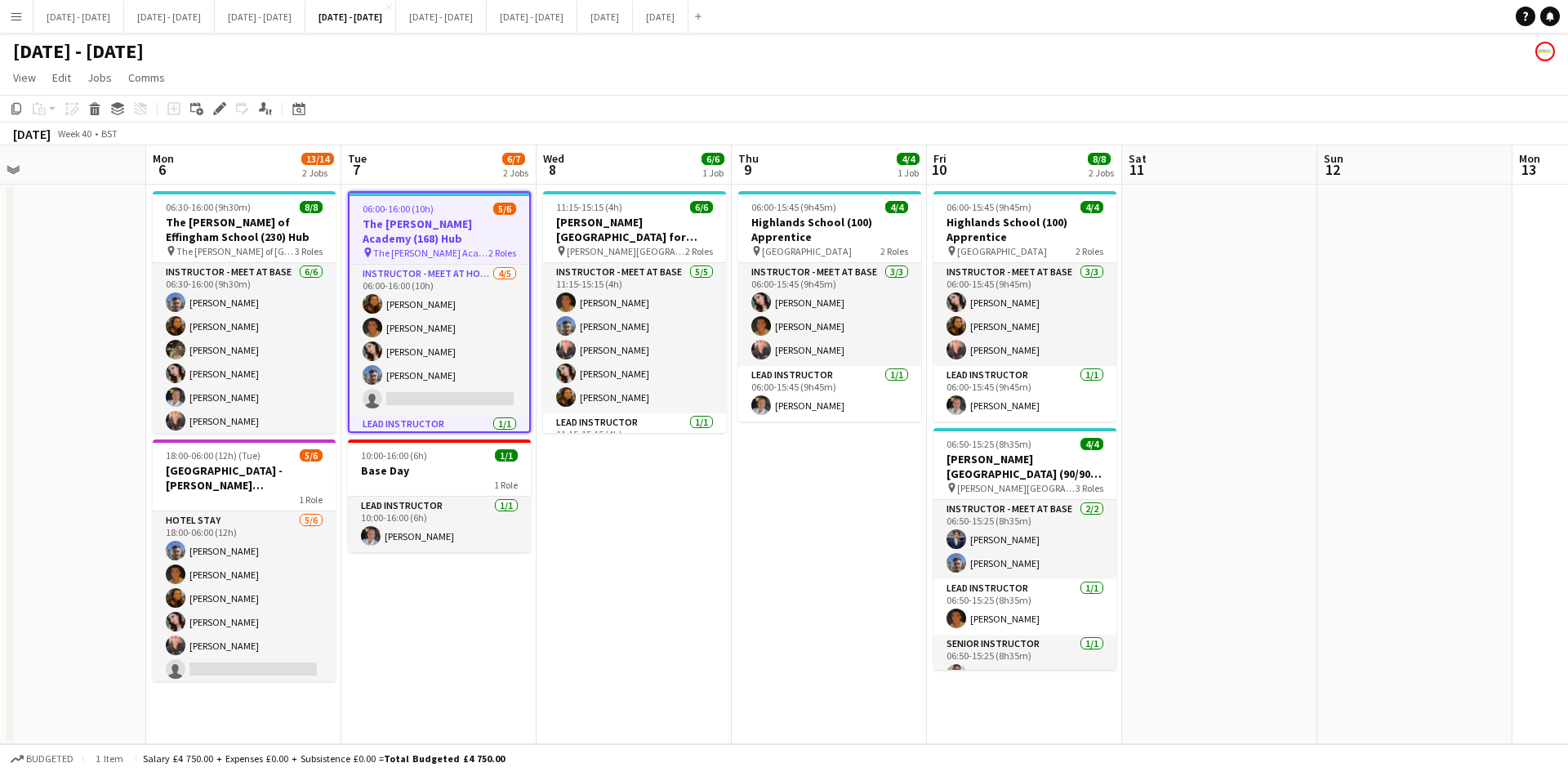
click at [448, 206] on div "06:00-16:00 (10h) 5/6" at bounding box center [439, 209] width 179 height 13
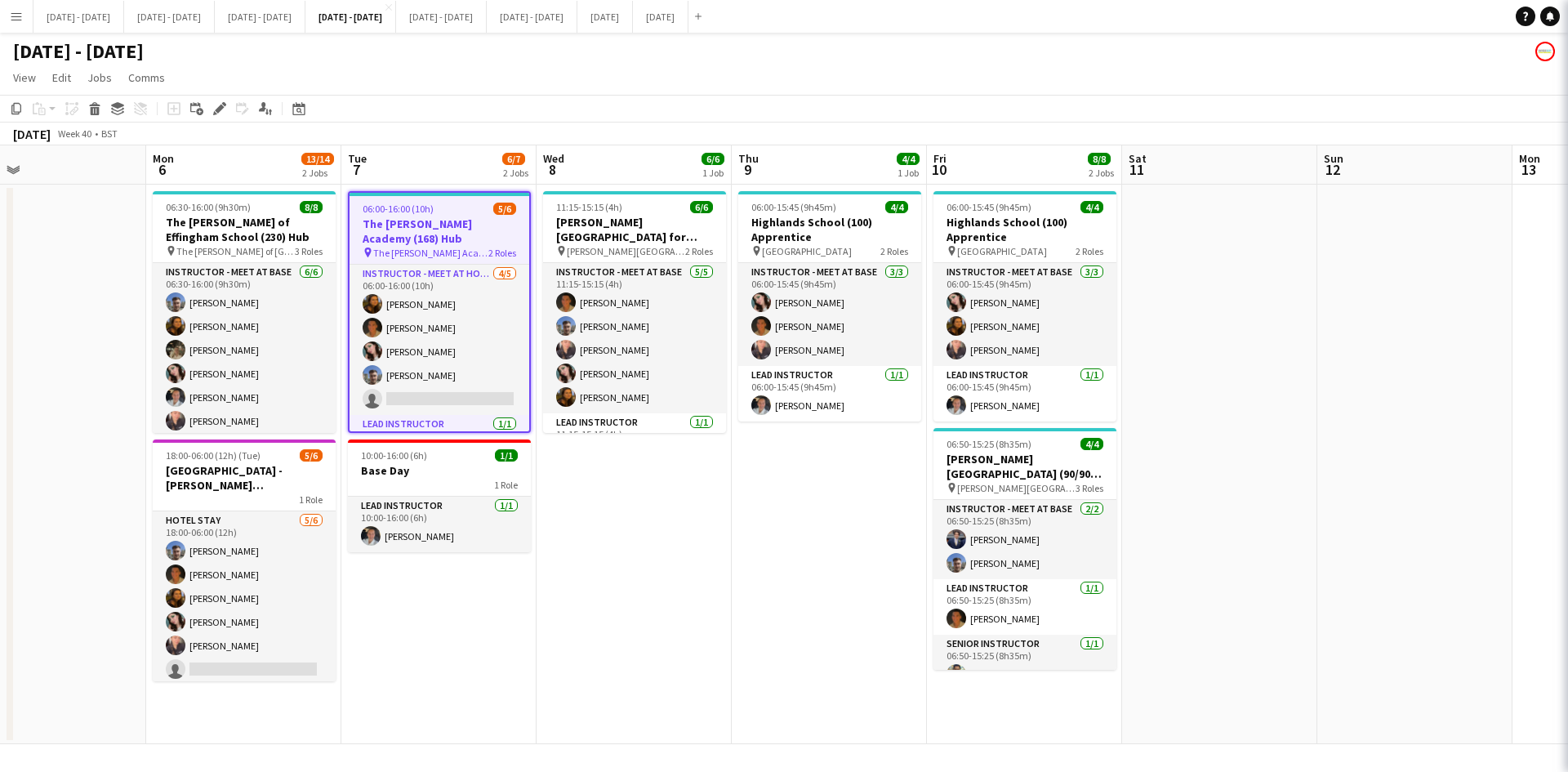
type input "**********"
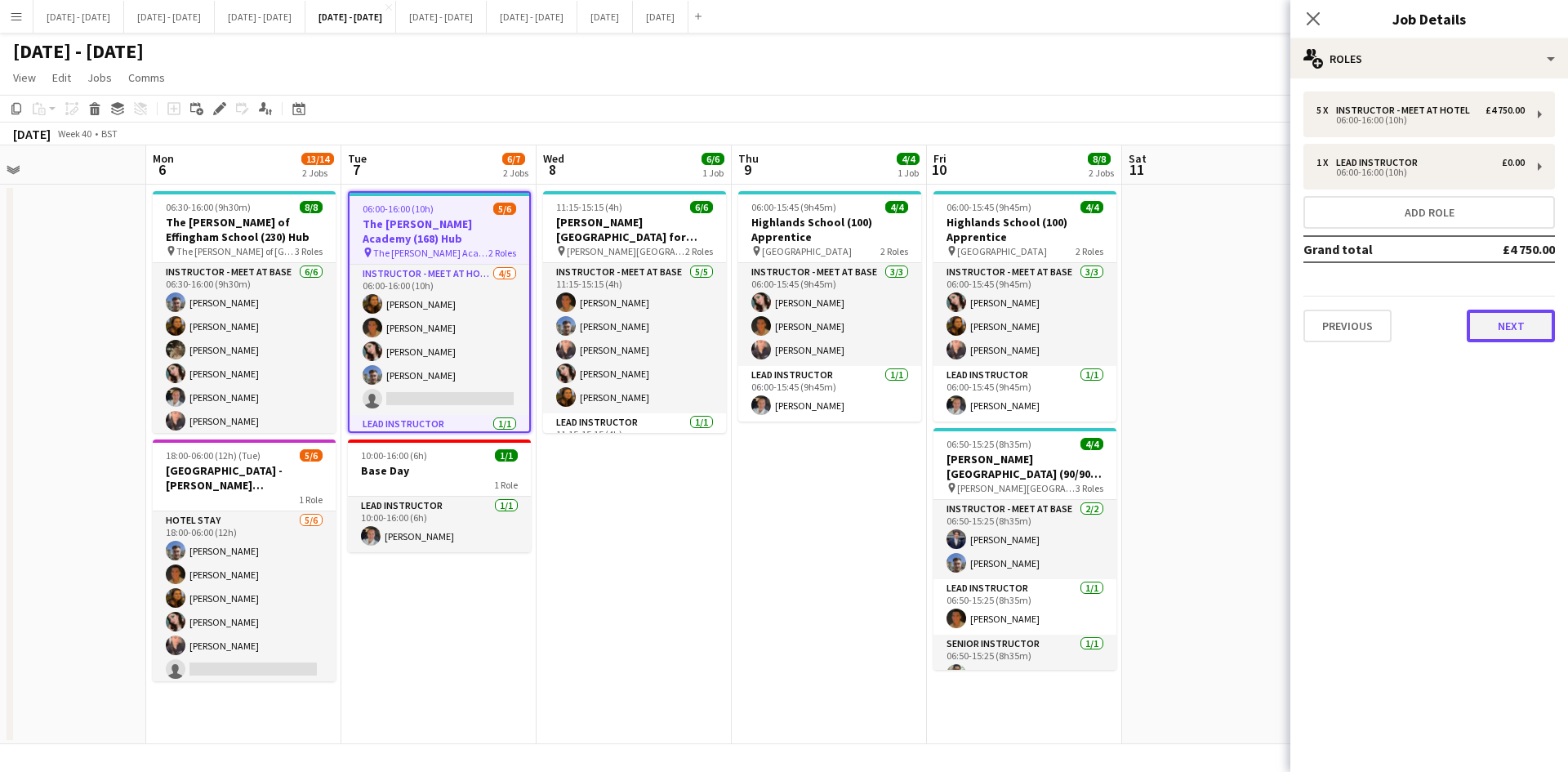
click at [1503, 326] on button "Next" at bounding box center [1511, 325] width 88 height 33
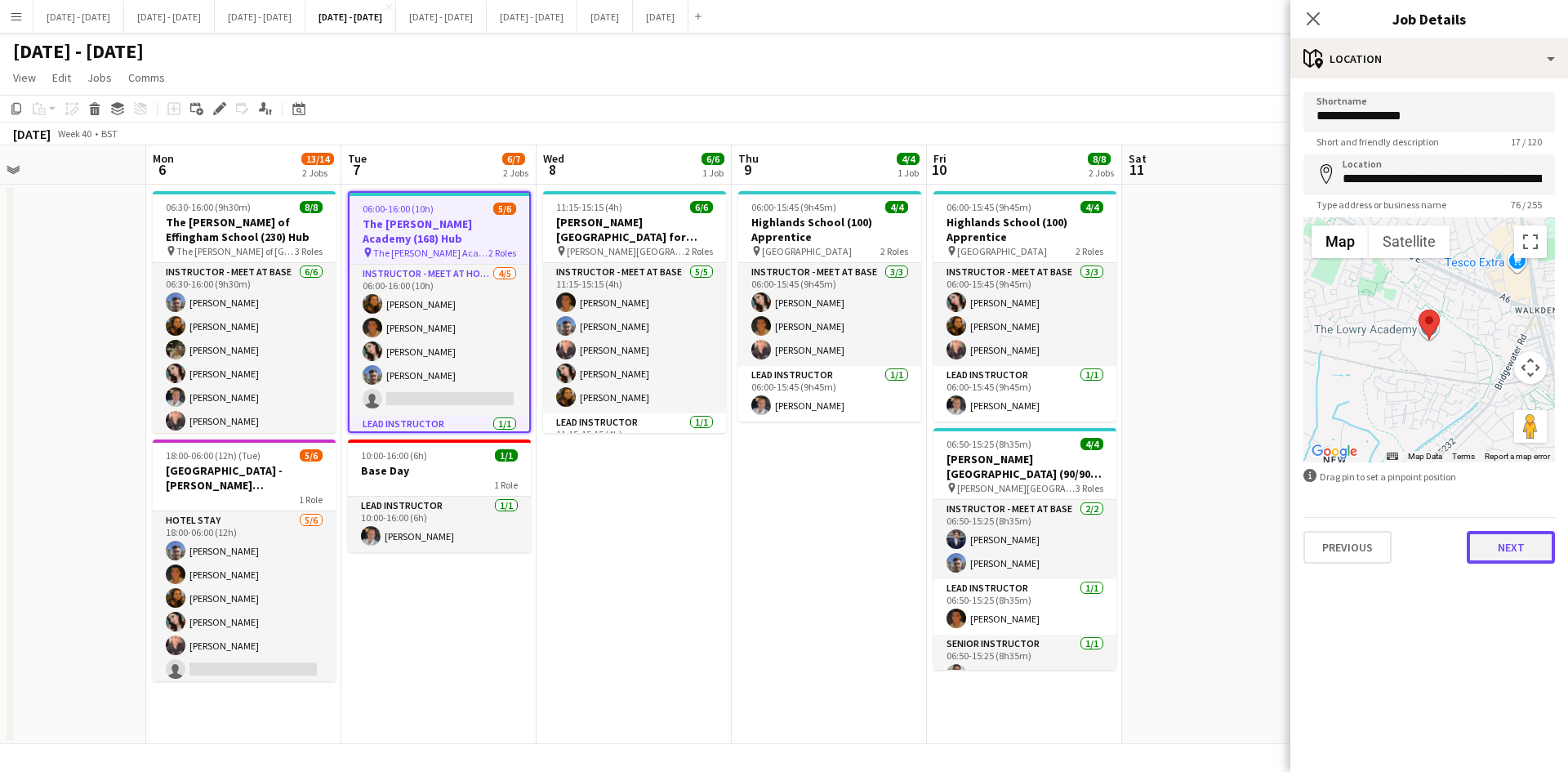
click at [1503, 549] on button "Next" at bounding box center [1511, 547] width 88 height 33
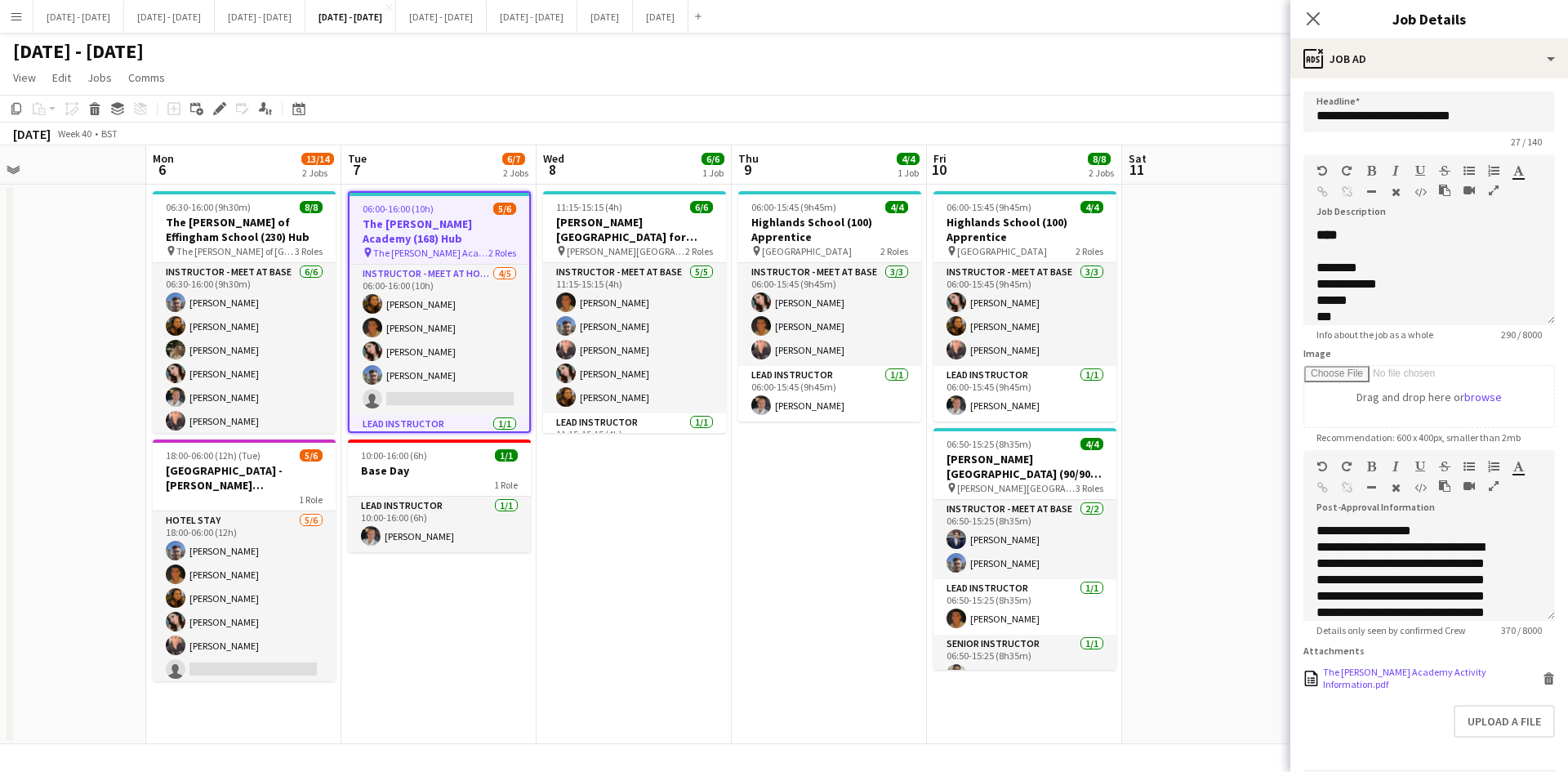
click at [1545, 683] on icon at bounding box center [1550, 680] width 8 height 8
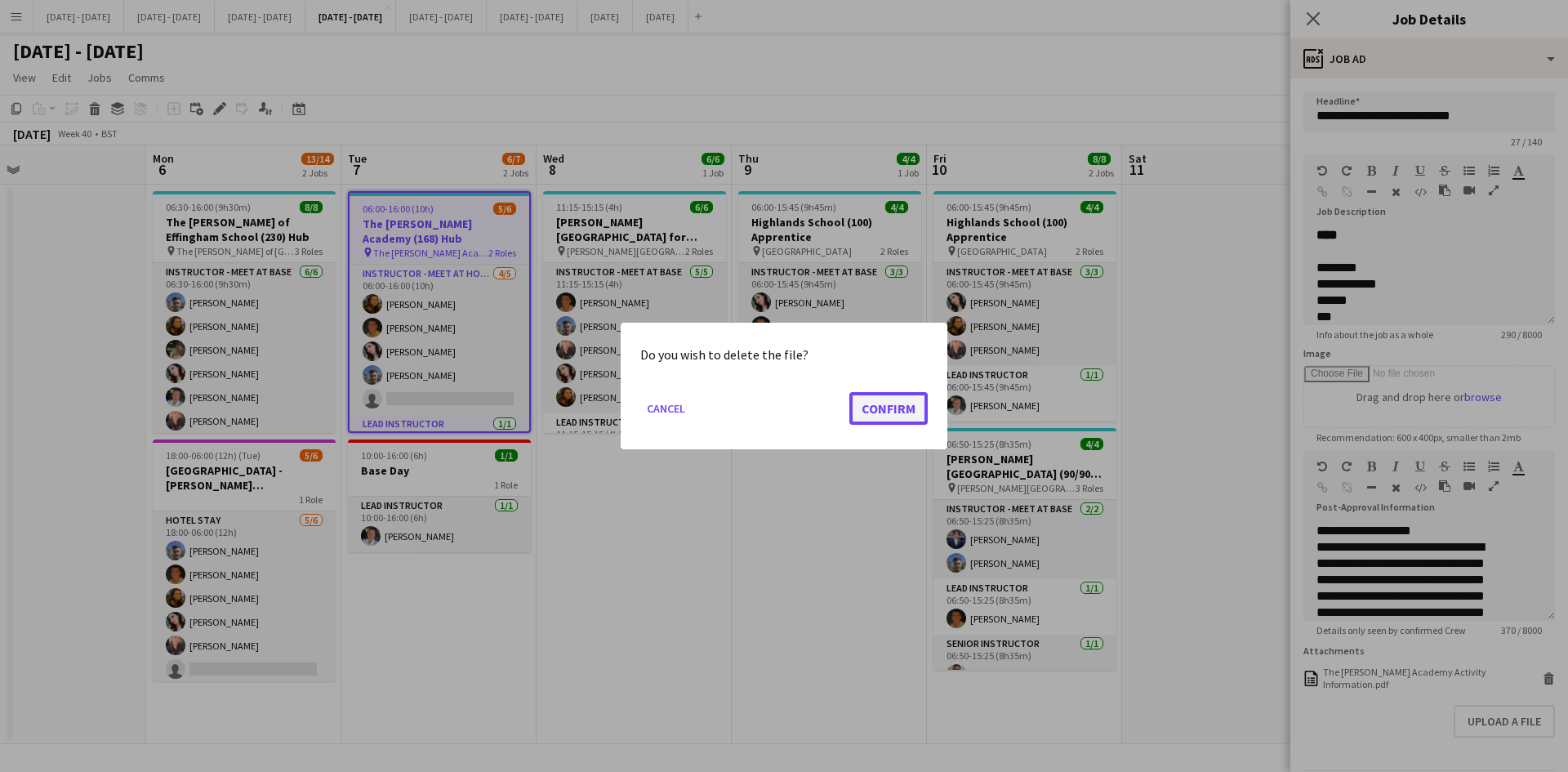
click at [890, 408] on button "Confirm" at bounding box center [889, 408] width 79 height 33
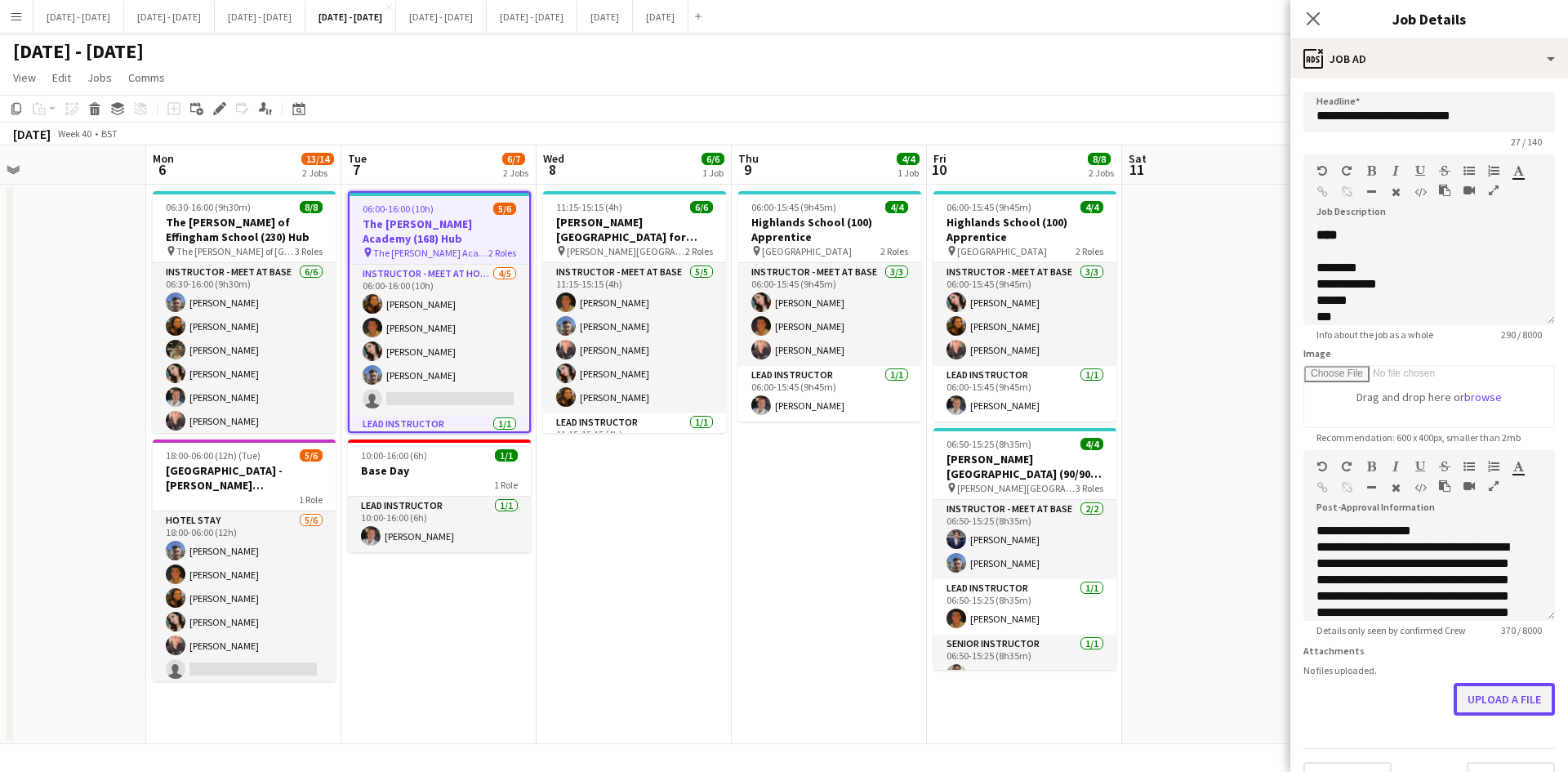
click at [1483, 705] on button "Upload a file" at bounding box center [1504, 698] width 101 height 33
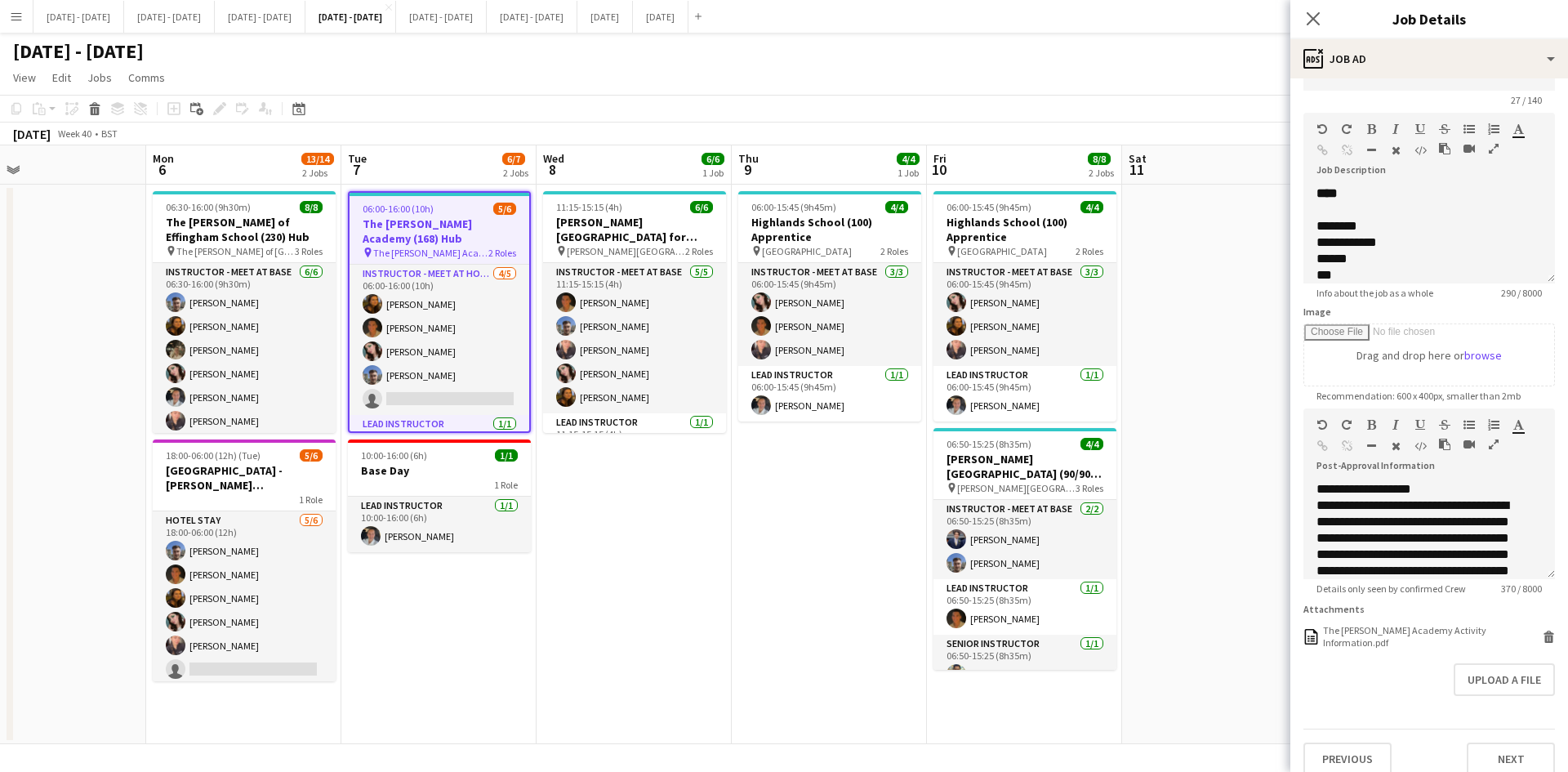
scroll to position [61, 0]
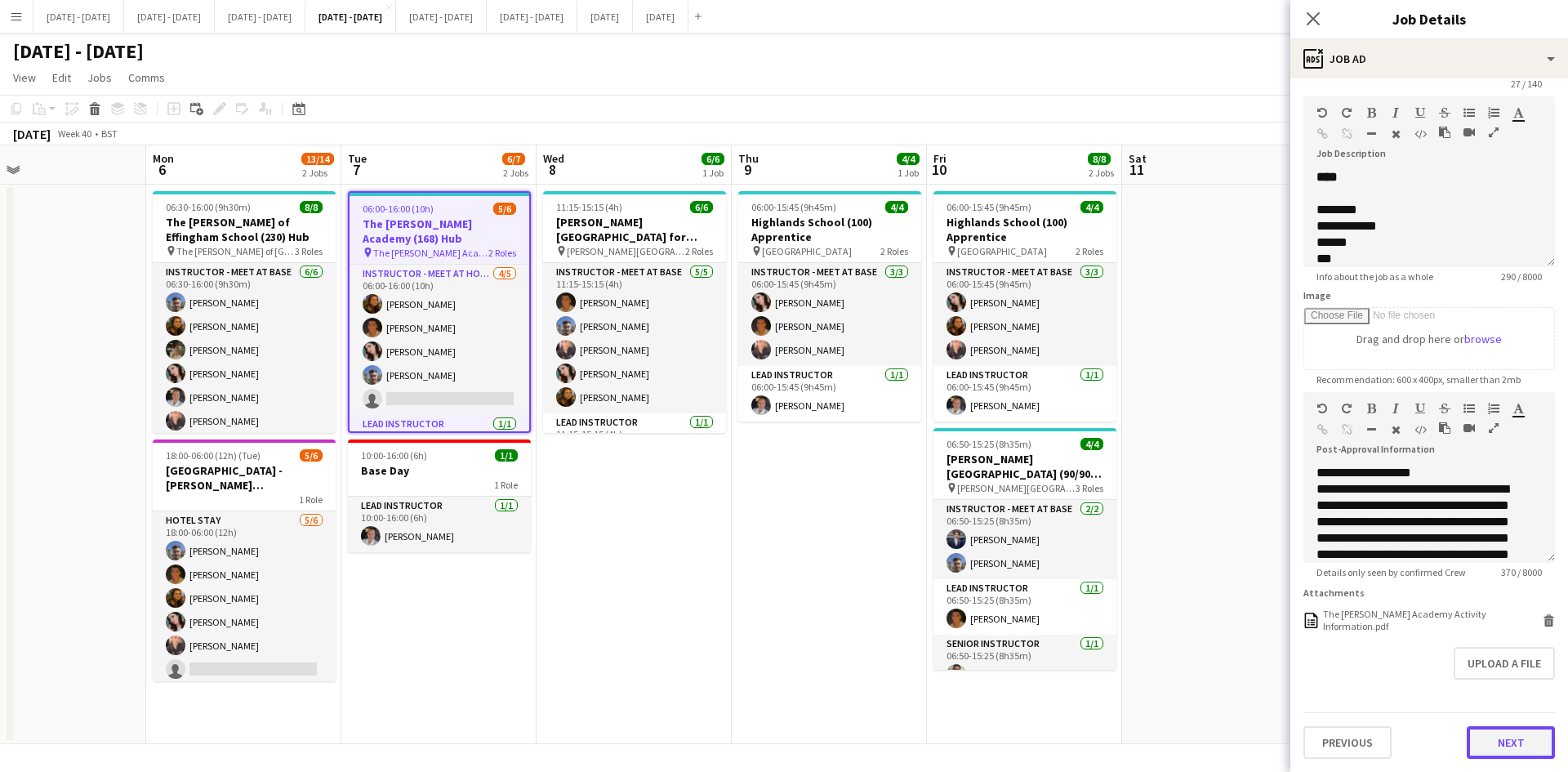
click at [1499, 741] on button "Next" at bounding box center [1511, 742] width 88 height 33
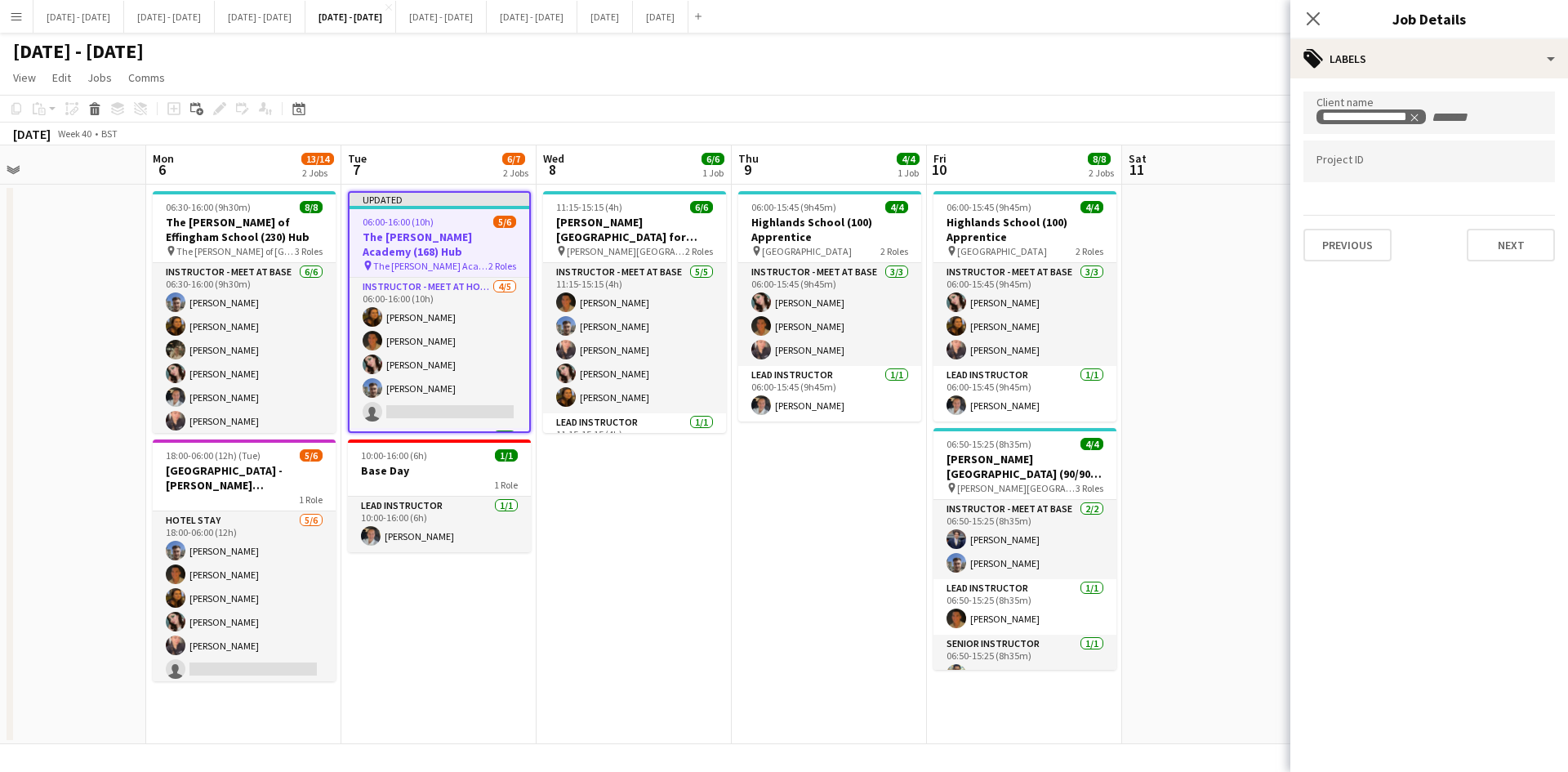
scroll to position [0, 0]
click at [1503, 257] on button "Next" at bounding box center [1511, 245] width 88 height 33
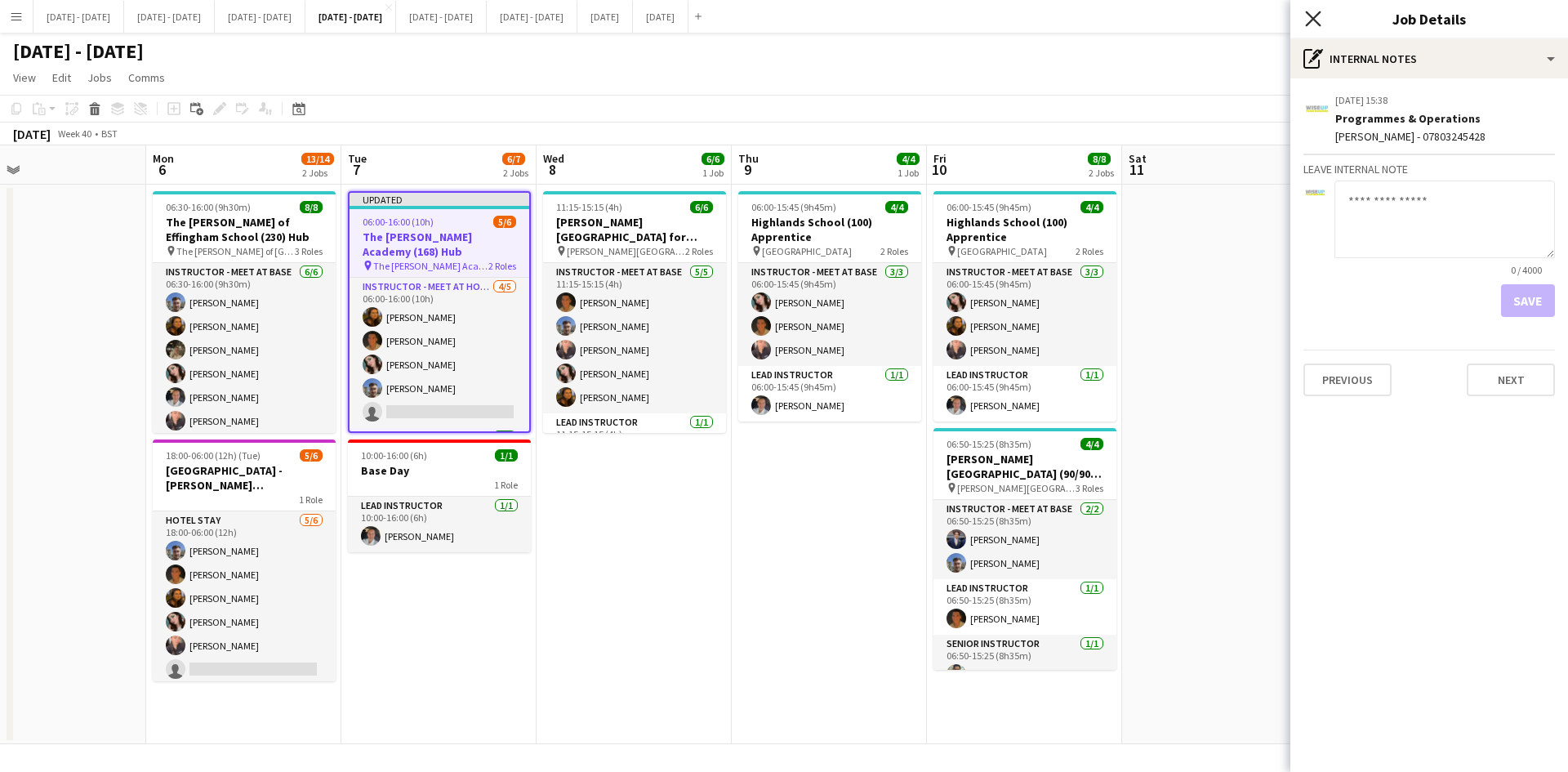
click at [1314, 16] on icon "Close pop-in" at bounding box center [1313, 18] width 16 height 16
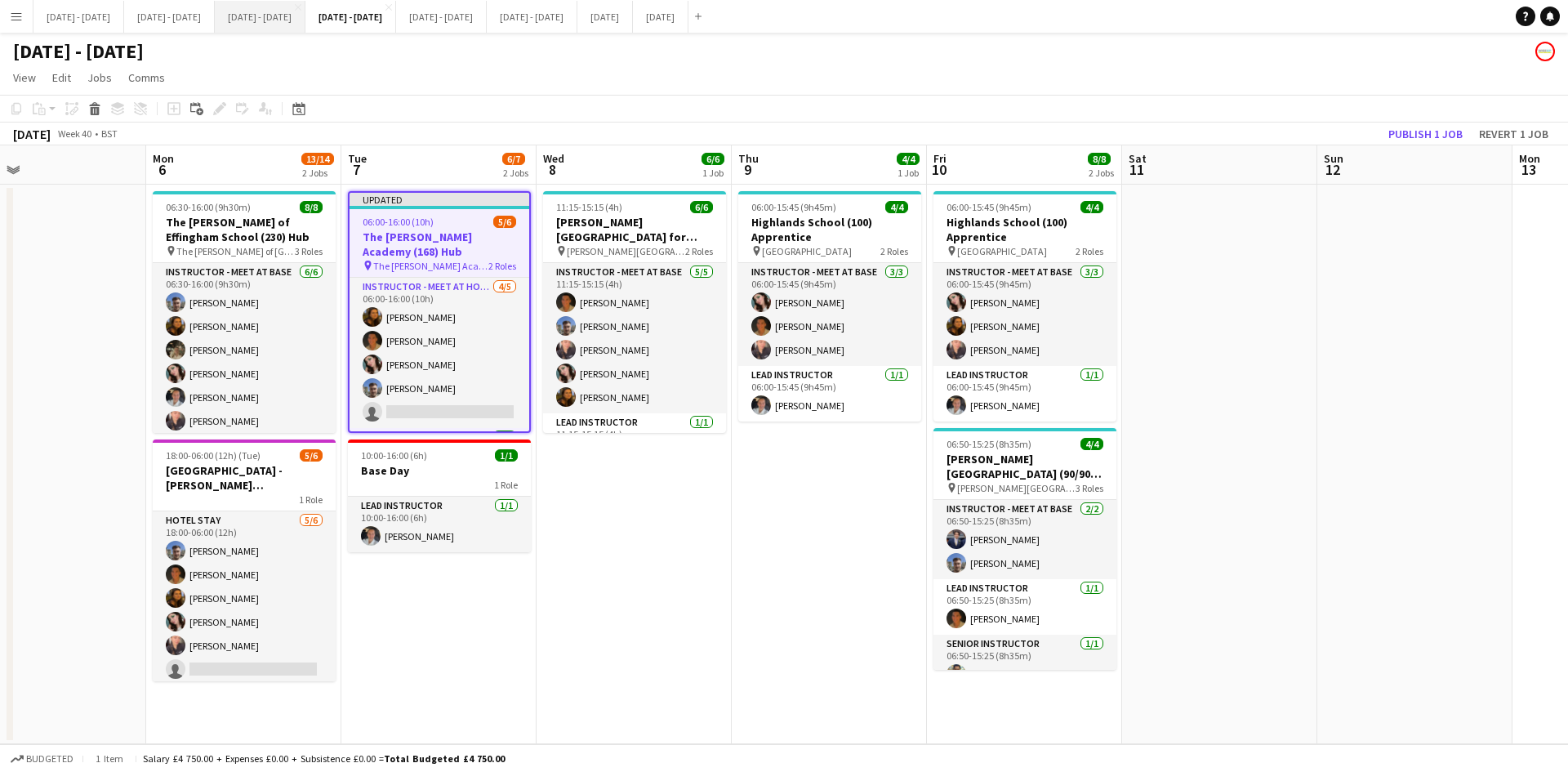
click at [294, 13] on button "[DATE] - [DATE] Close" at bounding box center [260, 17] width 91 height 32
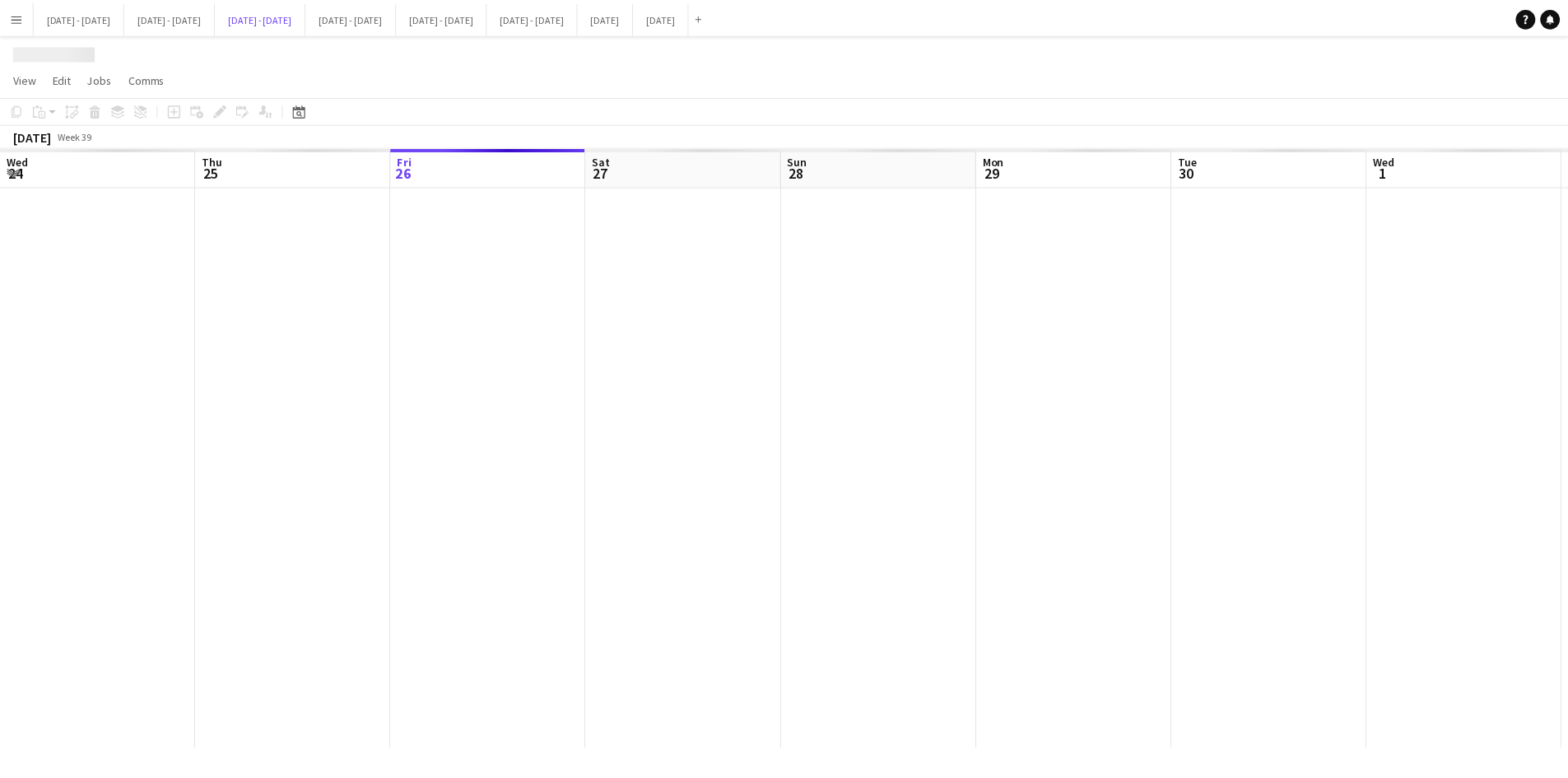
scroll to position [0, 566]
